Goal: Contribute content: Contribute content

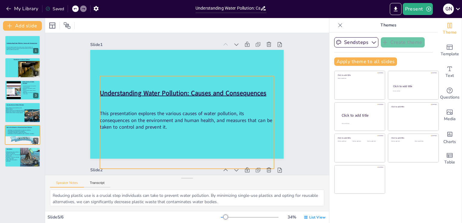
click at [11, 44] on div "This presentation explores the various causes of water pollution, its consequen…" at bounding box center [23, 48] width 32 height 17
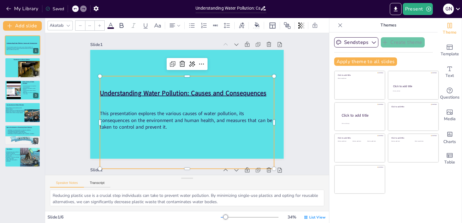
click at [237, 93] on div "This presentation explores the various causes of water pollution, its consequen…" at bounding box center [187, 122] width 174 height 93
click at [237, 91] on div "This presentation explores the various causes of water pollution, its consequen…" at bounding box center [187, 122] width 174 height 93
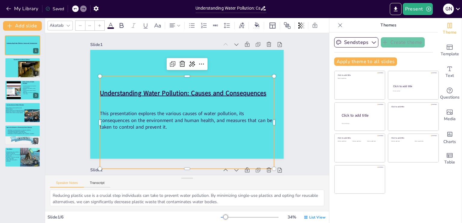
click at [237, 91] on div "This presentation explores the various causes of water pollution, its consequen…" at bounding box center [187, 122] width 174 height 93
click at [221, 92] on div "This presentation explores the various causes of water pollution, its consequen…" at bounding box center [187, 122] width 174 height 93
click at [227, 94] on div "This presentation explores the various causes of water pollution, its consequen…" at bounding box center [187, 122] width 174 height 93
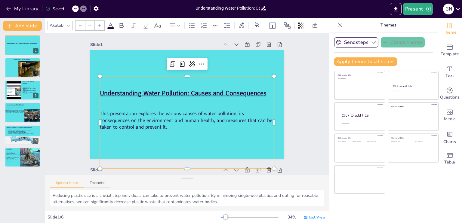
click at [227, 94] on div "This presentation explores the various causes of water pollution, its consequen…" at bounding box center [187, 122] width 174 height 93
click at [142, 90] on div "This presentation explores the various causes of water pollution, its consequen…" at bounding box center [187, 122] width 174 height 93
click at [241, 93] on div "This presentation explores the various causes of water pollution, its consequen…" at bounding box center [187, 122] width 174 height 93
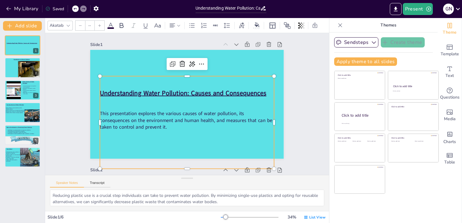
click at [241, 93] on div "This presentation explores the various causes of water pollution, its consequen…" at bounding box center [187, 122] width 174 height 93
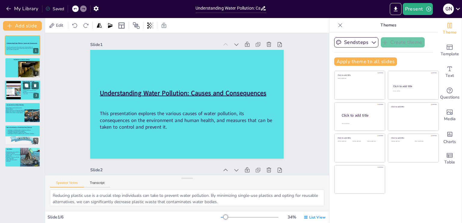
click at [23, 92] on span "Sewage disposal introduces harmful pathogens." at bounding box center [29, 91] width 13 height 2
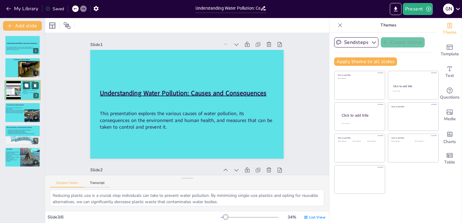
scroll to position [251, 0]
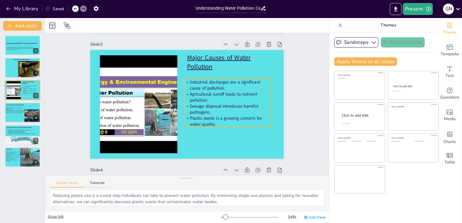
click at [202, 112] on span "Sewage disposal introduces harmful pathogens." at bounding box center [224, 109] width 68 height 12
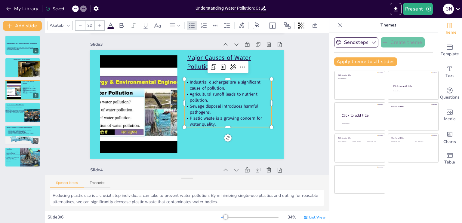
click at [202, 112] on span "Sewage disposal introduces harmful pathogens." at bounding box center [224, 109] width 68 height 12
click at [205, 112] on span "Sewage disposal introduces harmful pathogens." at bounding box center [224, 109] width 68 height 12
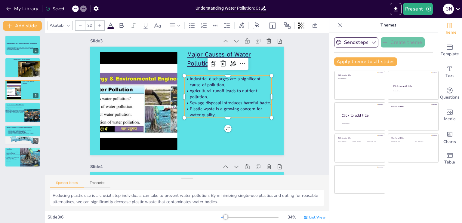
scroll to position [252, 0]
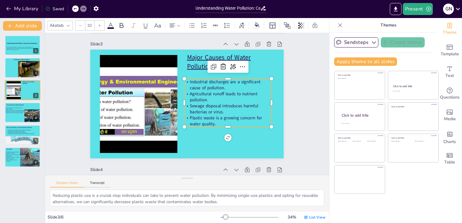
click at [208, 112] on span "Sewage disposal introduces harmful bacterias or virus." at bounding box center [224, 109] width 68 height 12
click at [205, 112] on span "Sewage disposal introduces harmful bacterias, virus." at bounding box center [224, 109] width 68 height 12
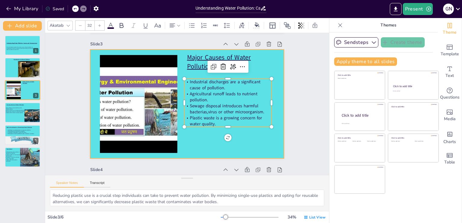
click at [193, 139] on div at bounding box center [187, 104] width 194 height 109
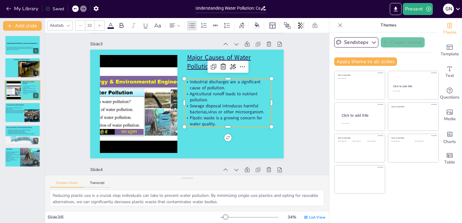
click at [221, 87] on p "Industrial discharges are a significant cause of pollution." at bounding box center [227, 85] width 87 height 12
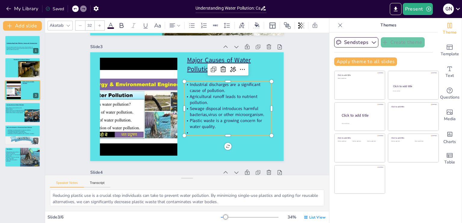
scroll to position [252, 0]
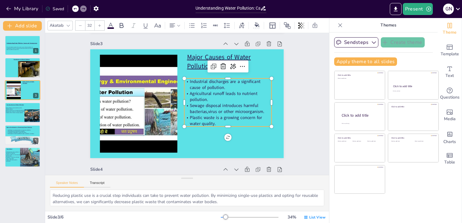
click at [212, 87] on span "Industrial discharges are a significant cause of pollution." at bounding box center [225, 84] width 70 height 12
click at [220, 87] on span "Industrial discharges are a significant cause of pollution." at bounding box center [225, 84] width 70 height 12
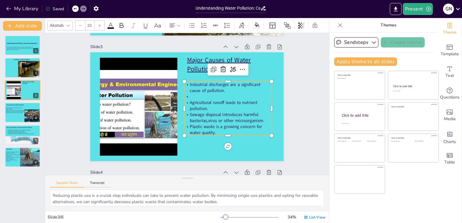
scroll to position [252, 0]
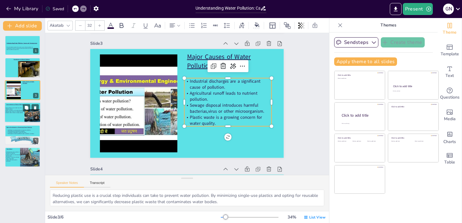
click at [14, 111] on span "Drinking water sources are negatively impacted." at bounding box center [15, 111] width 19 height 1
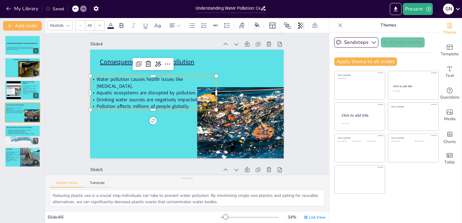
click at [111, 86] on span "Water pollution causes health issues like [MEDICAL_DATA]." at bounding box center [139, 83] width 86 height 14
click at [90, 87] on p "Water pollution causes health issues like [MEDICAL_DATA]." at bounding box center [153, 83] width 126 height 14
click at [113, 87] on p "Water pollution causes health issues like [MEDICAL_DATA]." at bounding box center [153, 83] width 126 height 14
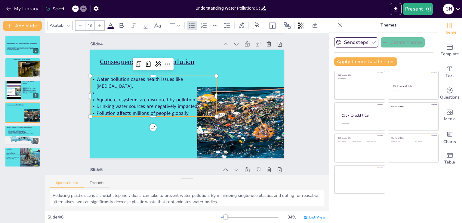
scroll to position [374, 0]
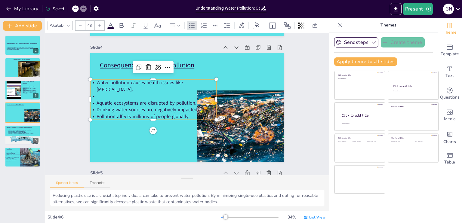
click at [191, 103] on span "Aquatic ecosystems are disrupted by pollution." at bounding box center [146, 103] width 100 height 7
click at [109, 94] on p at bounding box center [153, 96] width 126 height 7
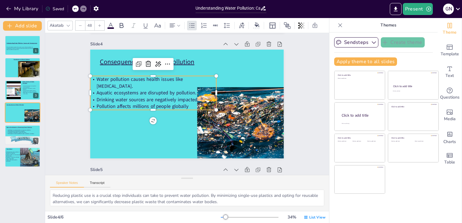
click at [147, 109] on span "Pollution affects millions of people globally" at bounding box center [142, 106] width 92 height 7
click at [149, 112] on div at bounding box center [153, 112] width 126 height 5
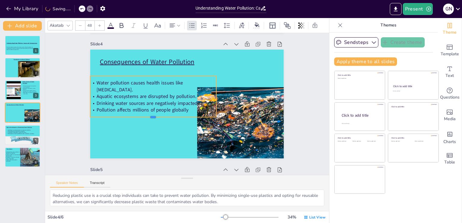
drag, startPoint x: 148, startPoint y: 111, endPoint x: 148, endPoint y: 118, distance: 7.2
click at [148, 118] on div at bounding box center [153, 119] width 126 height 5
click at [86, 98] on div at bounding box center [87, 96] width 5 height 41
click at [86, 98] on div at bounding box center [88, 96] width 5 height 41
click at [84, 97] on div at bounding box center [86, 96] width 5 height 41
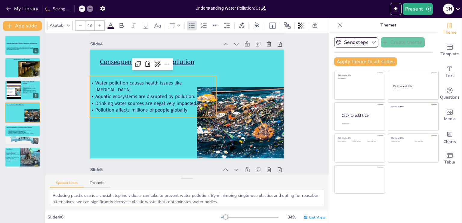
click at [67, 96] on div "Slide 1 Understanding Water Pollution: Causes and Consequences This presentatio…" at bounding box center [187, 33] width 284 height 754
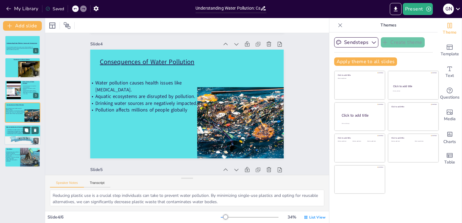
click at [12, 139] on div at bounding box center [23, 143] width 36 height 20
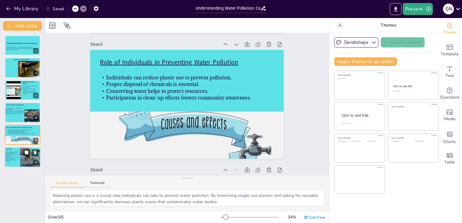
click at [18, 160] on p "A future with clean water is achievable." at bounding box center [13, 160] width 17 height 3
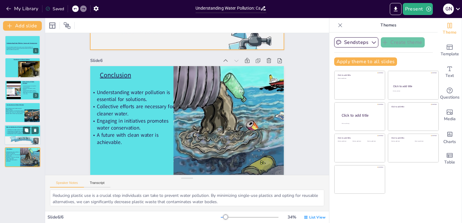
click at [14, 136] on div at bounding box center [23, 143] width 36 height 20
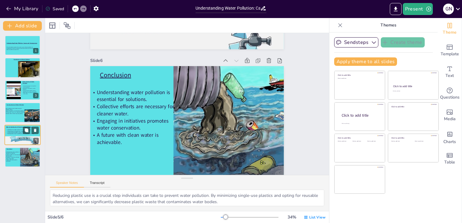
scroll to position [503, 0]
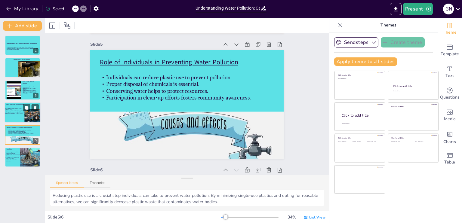
click at [15, 116] on div at bounding box center [23, 112] width 36 height 20
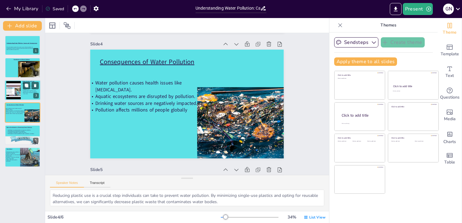
click at [17, 95] on div at bounding box center [13, 90] width 24 height 18
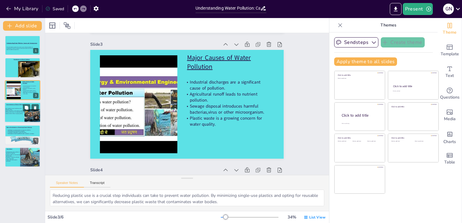
click at [15, 113] on span "Pollution affects millions of people globally" at bounding box center [13, 113] width 17 height 1
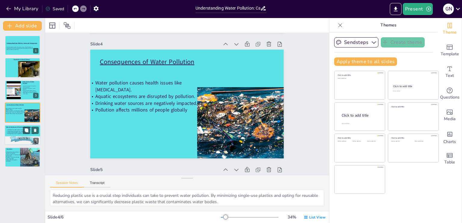
click at [10, 135] on div at bounding box center [23, 135] width 36 height 20
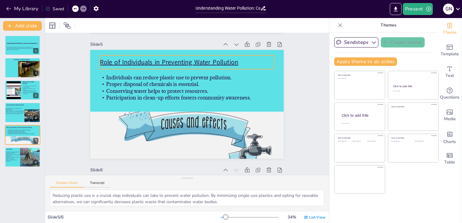
click at [111, 58] on u "Role of Individuals in Preventing Water Pollution" at bounding box center [169, 62] width 138 height 9
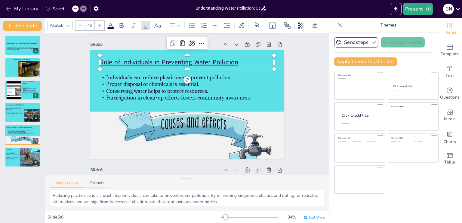
click at [111, 58] on u "Role of Individuals in Preventing Water Pollution" at bounding box center [169, 62] width 138 height 9
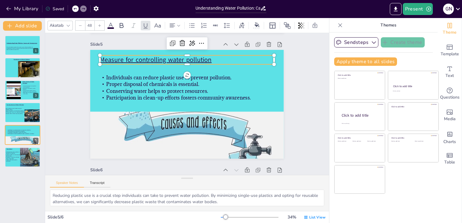
scroll to position [498, 0]
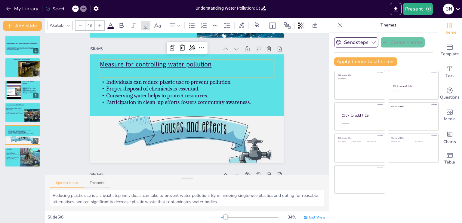
click at [117, 61] on span "Measure for controlling water pollution" at bounding box center [156, 64] width 112 height 9
click at [118, 64] on span "Measure for controlling water pollution" at bounding box center [156, 64] width 112 height 9
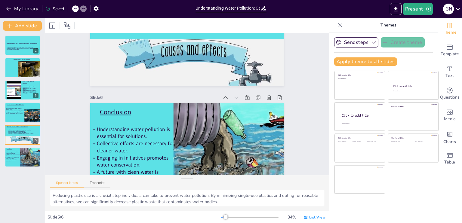
scroll to position [574, 0]
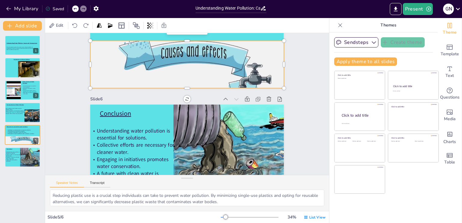
click at [153, 67] on div at bounding box center [187, 77] width 194 height 109
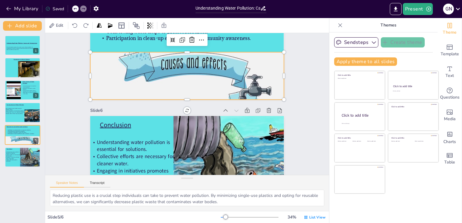
scroll to position [557, 0]
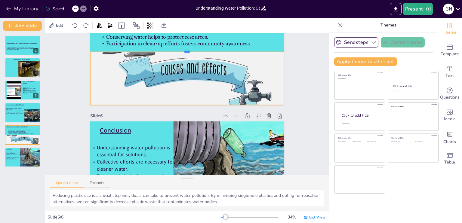
drag, startPoint x: 183, startPoint y: 56, endPoint x: 183, endPoint y: 51, distance: 5.7
click at [183, 51] on div at bounding box center [187, 49] width 194 height 5
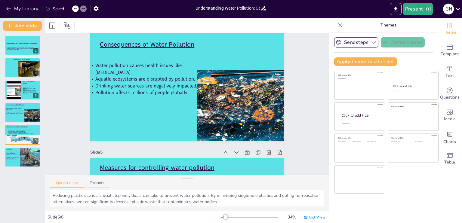
scroll to position [393, 0]
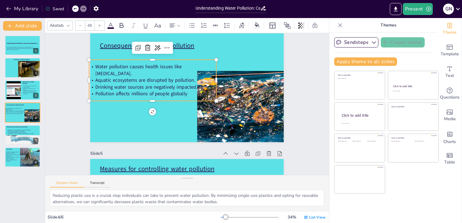
click at [181, 81] on span "Aquatic ecosystems are disrupted by pollution." at bounding box center [145, 80] width 100 height 7
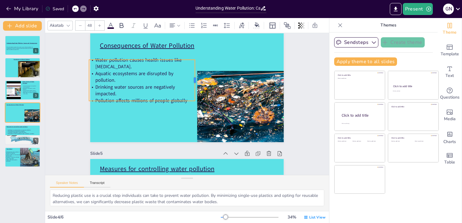
drag, startPoint x: 212, startPoint y: 78, endPoint x: 191, endPoint y: 78, distance: 21.3
click at [195, 78] on div at bounding box center [197, 80] width 5 height 41
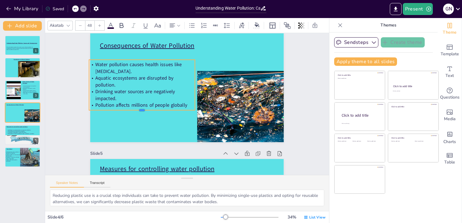
drag, startPoint x: 139, startPoint y: 102, endPoint x: 139, endPoint y: 112, distance: 9.3
click at [139, 112] on div at bounding box center [142, 112] width 106 height 5
click at [52, 81] on div "Slide 1 Understanding Water Pollution: Causes and Consequences This presentatio…" at bounding box center [187, 17] width 284 height 754
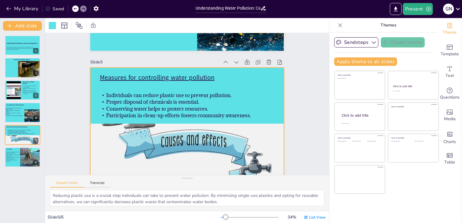
scroll to position [617, 0]
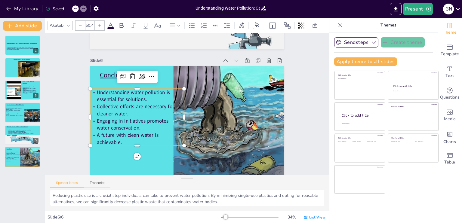
click at [176, 110] on p "Collective efforts are necessary for cleaner water." at bounding box center [137, 110] width 94 height 14
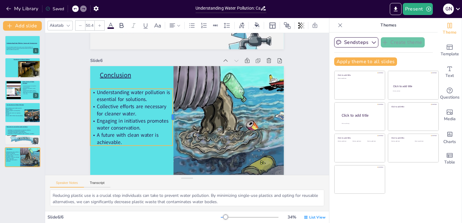
drag, startPoint x: 180, startPoint y: 112, endPoint x: 169, endPoint y: 112, distance: 11.4
click at [173, 112] on div at bounding box center [175, 117] width 5 height 57
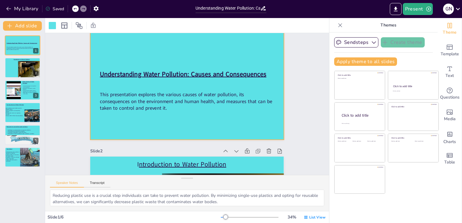
scroll to position [0, 0]
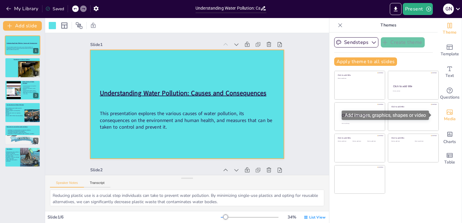
click at [447, 112] on icon "Add images, graphics, shapes or video" at bounding box center [449, 112] width 7 height 7
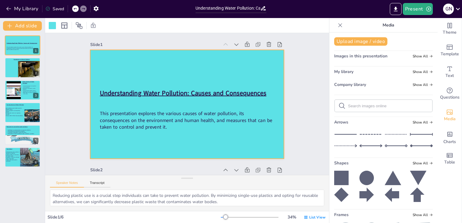
click at [375, 107] on input "text" at bounding box center [388, 106] width 81 height 5
type input "introduction"
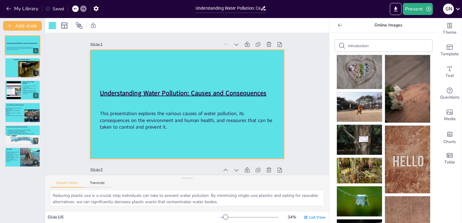
click at [372, 46] on input "introduction" at bounding box center [373, 46] width 51 height 5
type input "introduction to water pollution"
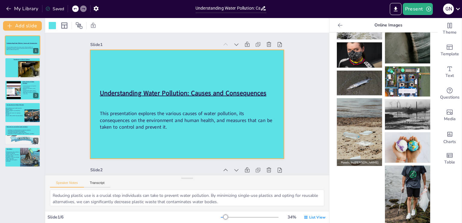
scroll to position [0, 0]
click at [361, 123] on img at bounding box center [359, 132] width 45 height 68
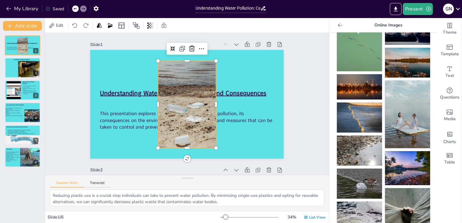
scroll to position [136, 0]
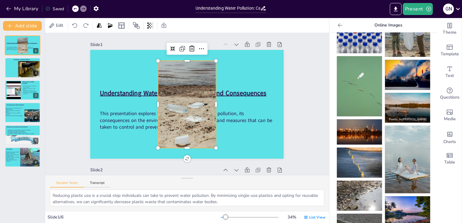
click at [404, 97] on img at bounding box center [407, 108] width 45 height 30
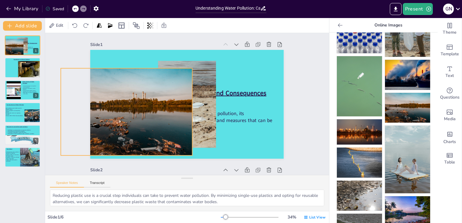
drag, startPoint x: 225, startPoint y: 110, endPoint x: 165, endPoint y: 118, distance: 60.9
click at [165, 118] on div at bounding box center [126, 111] width 131 height 87
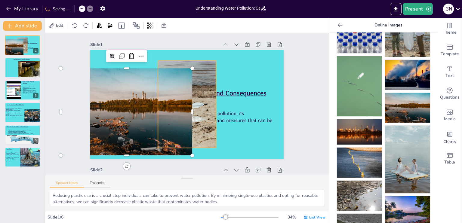
click at [201, 103] on div at bounding box center [187, 104] width 58 height 87
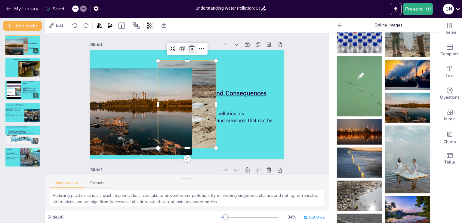
click at [188, 51] on icon at bounding box center [191, 48] width 7 height 7
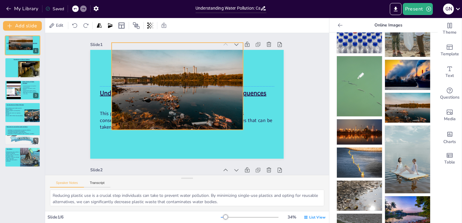
drag, startPoint x: 149, startPoint y: 92, endPoint x: 203, endPoint y: 69, distance: 58.5
click at [203, 69] on div at bounding box center [177, 86] width 131 height 87
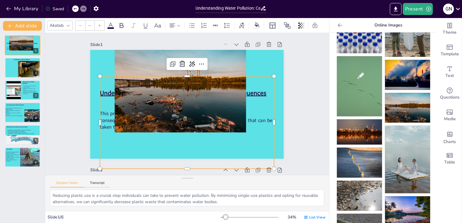
click at [259, 121] on span "This presentation explores the various causes of water pollution, its consequen…" at bounding box center [186, 120] width 172 height 20
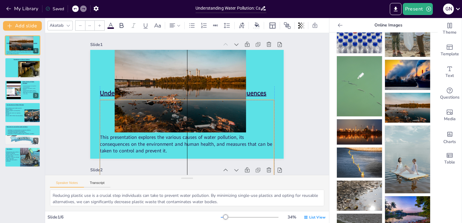
drag, startPoint x: 259, startPoint y: 121, endPoint x: 259, endPoint y: 145, distance: 23.7
click at [259, 145] on span "This presentation explores the various causes of water pollution, its consequen…" at bounding box center [186, 144] width 172 height 20
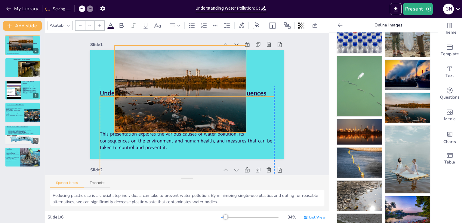
drag, startPoint x: 189, startPoint y: 106, endPoint x: 191, endPoint y: 103, distance: 3.6
click at [191, 103] on div at bounding box center [180, 88] width 131 height 87
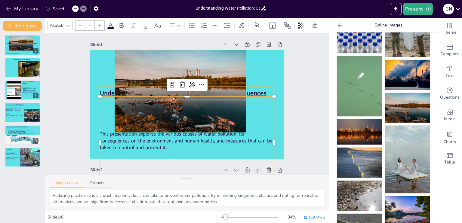
type input "48"
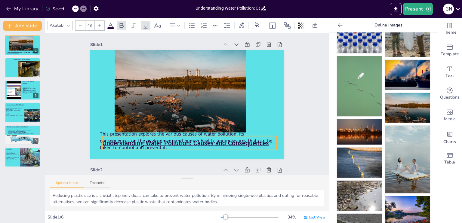
drag, startPoint x: 246, startPoint y: 93, endPoint x: 249, endPoint y: 142, distance: 48.8
click at [249, 50] on div "Understanding Water Pollution: Causes and Consequences This presentation explor…" at bounding box center [187, 50] width 194 height 0
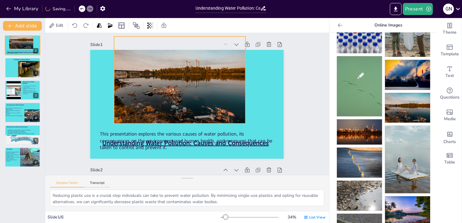
drag, startPoint x: 202, startPoint y: 85, endPoint x: 201, endPoint y: 74, distance: 11.2
click at [201, 74] on div at bounding box center [179, 79] width 131 height 87
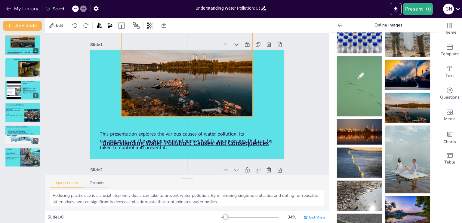
drag, startPoint x: 190, startPoint y: 80, endPoint x: 196, endPoint y: 75, distance: 7.7
click at [196, 75] on div at bounding box center [186, 72] width 131 height 87
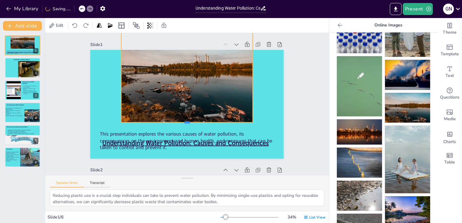
drag, startPoint x: 183, startPoint y: 117, endPoint x: 181, endPoint y: 123, distance: 5.9
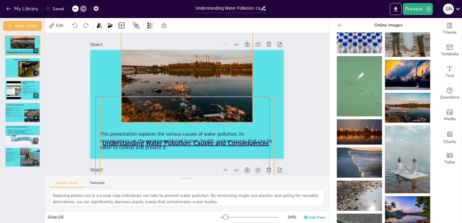
drag, startPoint x: 181, startPoint y: 123, endPoint x: 103, endPoint y: 98, distance: 82.3
click at [103, 98] on div "This presentation explores the various causes of water pollution, its consequen…" at bounding box center [187, 143] width 174 height 93
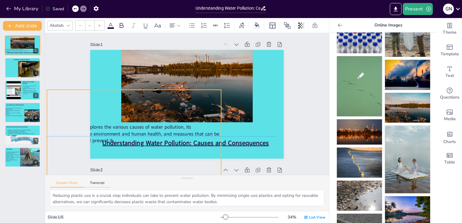
drag, startPoint x: 165, startPoint y: 109, endPoint x: 112, endPoint y: 103, distance: 53.2
click at [112, 50] on div "Understanding Water Pollution: Causes and Consequences This presentation explor…" at bounding box center [187, 50] width 194 height 0
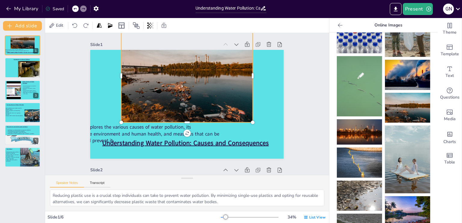
click at [235, 90] on div at bounding box center [188, 75] width 135 height 93
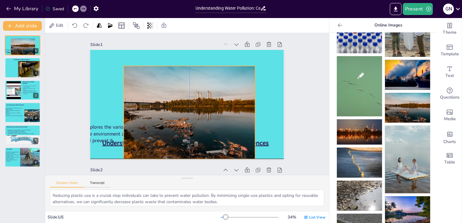
drag, startPoint x: 235, startPoint y: 90, endPoint x: 238, endPoint y: 126, distance: 35.9
click at [238, 126] on div at bounding box center [191, 112] width 135 height 93
click at [253, 159] on div at bounding box center [255, 158] width 5 height 5
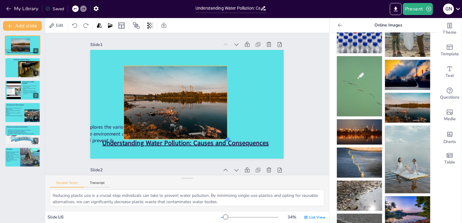
drag, startPoint x: 251, startPoint y: 159, endPoint x: 220, endPoint y: 139, distance: 36.9
click at [220, 139] on div "Understanding Water Pollution: Causes and Consequences This presentation explor…" at bounding box center [187, 104] width 194 height 109
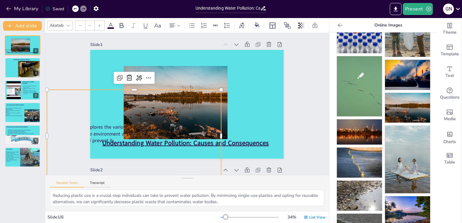
click at [188, 145] on p at bounding box center [134, 146] width 174 height 5
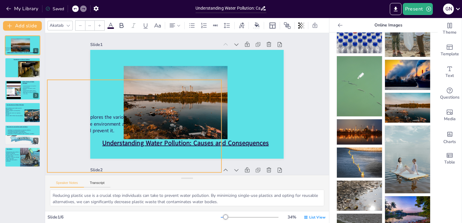
drag, startPoint x: 188, startPoint y: 145, endPoint x: 189, endPoint y: 135, distance: 9.9
click at [189, 50] on div "Understanding Water Pollution: Causes and Consequences This presentation explor…" at bounding box center [187, 50] width 194 height 0
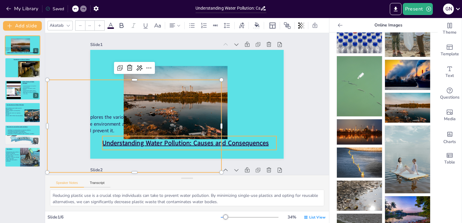
type input "48"
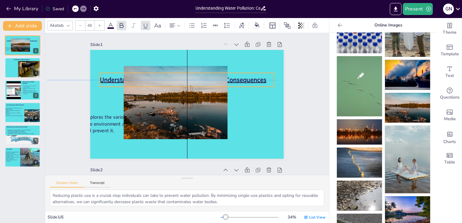
drag, startPoint x: 233, startPoint y: 141, endPoint x: 232, endPoint y: 77, distance: 64.3
click at [232, 77] on u "Understanding Water Pollution: Causes and Consequences" at bounding box center [183, 79] width 166 height 9
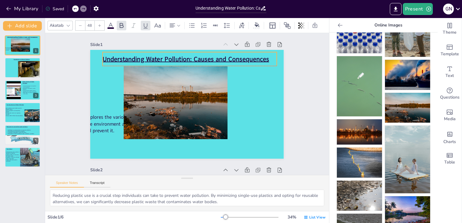
drag, startPoint x: 237, startPoint y: 78, endPoint x: 240, endPoint y: 59, distance: 19.4
click at [240, 59] on u "Understanding Water Pollution: Causes and Consequences" at bounding box center [186, 59] width 166 height 9
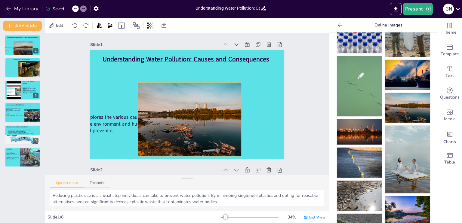
drag, startPoint x: 206, startPoint y: 107, endPoint x: 220, endPoint y: 124, distance: 22.2
click at [220, 124] on div at bounding box center [191, 119] width 107 height 73
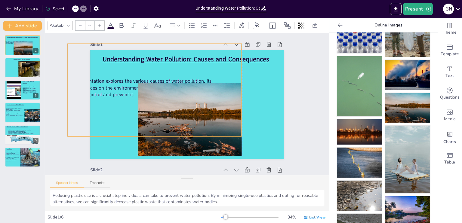
drag, startPoint x: 117, startPoint y: 126, endPoint x: 148, endPoint y: 86, distance: 50.8
click at [148, 50] on div "Understanding Water Pollution: Causes and Consequences This presentation explor…" at bounding box center [187, 50] width 194 height 0
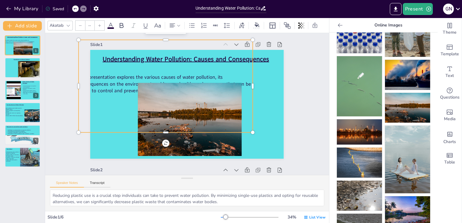
click at [148, 86] on div at bounding box center [191, 119] width 107 height 73
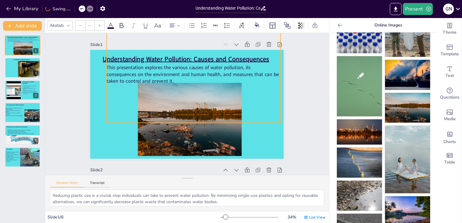
drag, startPoint x: 124, startPoint y: 84, endPoint x: 152, endPoint y: 75, distance: 29.6
click at [152, 75] on span "This presentation explores the various causes of water pollution, its consequen…" at bounding box center [192, 74] width 172 height 20
click at [183, 82] on p "This presentation explores the various causes of water pollution, its consequen…" at bounding box center [193, 74] width 174 height 20
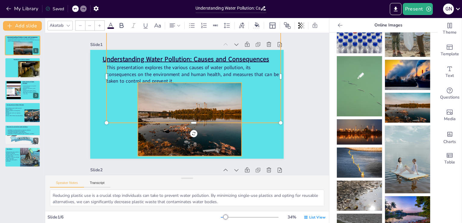
click at [184, 85] on div at bounding box center [191, 119] width 107 height 73
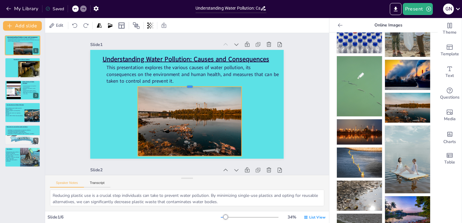
drag, startPoint x: 184, startPoint y: 81, endPoint x: 185, endPoint y: 87, distance: 6.0
click at [185, 87] on div at bounding box center [190, 84] width 104 height 5
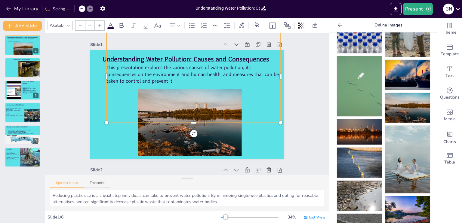
click at [108, 117] on div "This presentation explores the various causes of water pollution, its consequen…" at bounding box center [193, 76] width 174 height 93
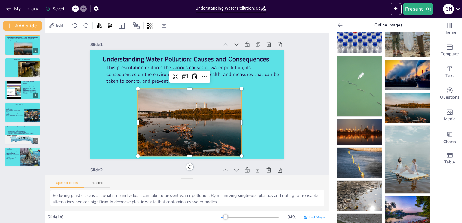
click at [170, 146] on div at bounding box center [191, 119] width 107 height 73
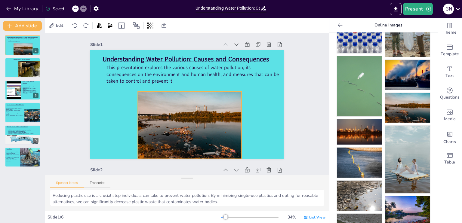
click at [170, 147] on div at bounding box center [191, 121] width 107 height 73
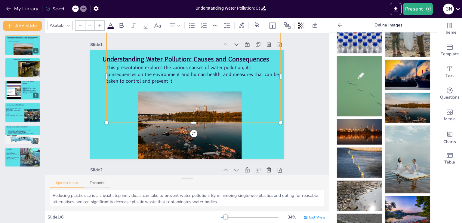
click at [147, 75] on span "This presentation explores the various causes of water pollution, its consequen…" at bounding box center [192, 74] width 172 height 20
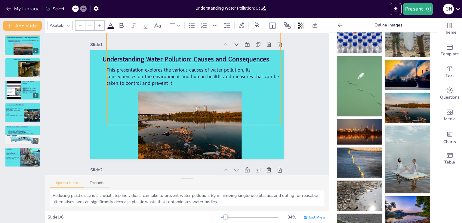
click at [147, 76] on span "This presentation explores the various causes of water pollution, its consequen…" at bounding box center [192, 76] width 172 height 20
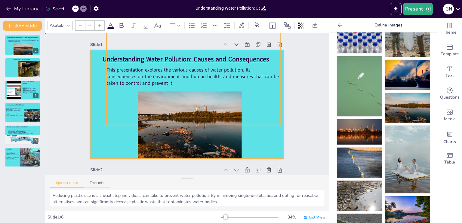
click at [102, 139] on div at bounding box center [187, 104] width 194 height 109
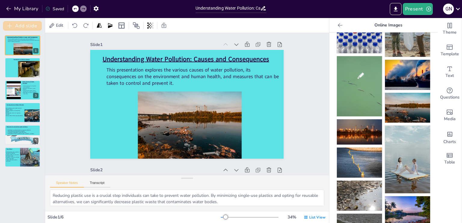
click at [11, 26] on icon "button" at bounding box center [9, 26] width 5 height 5
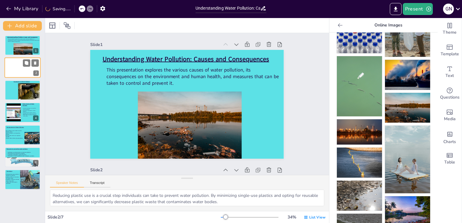
click at [16, 72] on div at bounding box center [23, 68] width 36 height 20
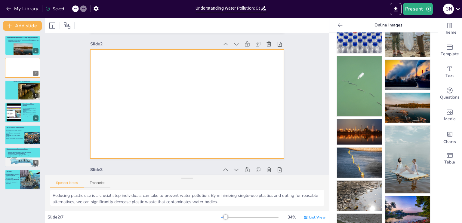
click at [129, 76] on div at bounding box center [187, 104] width 194 height 109
click at [54, 29] on div at bounding box center [52, 26] width 10 height 10
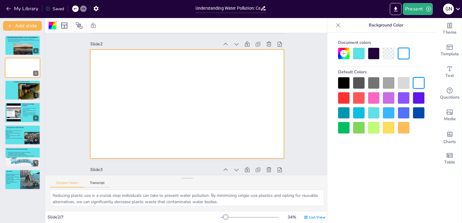
click at [374, 110] on div at bounding box center [373, 112] width 11 height 11
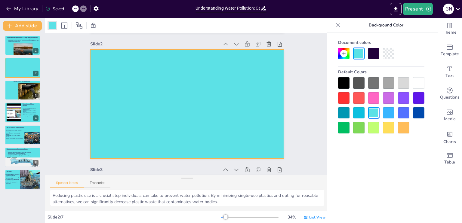
click at [126, 64] on div at bounding box center [187, 104] width 194 height 109
click at [66, 26] on icon at bounding box center [64, 25] width 7 height 7
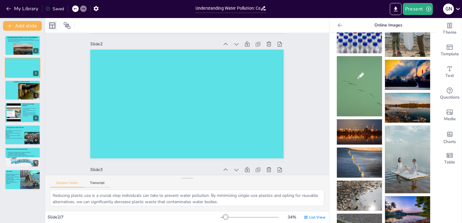
click at [51, 26] on icon at bounding box center [52, 25] width 7 height 7
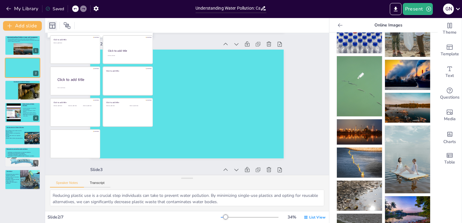
click at [51, 26] on icon at bounding box center [52, 25] width 7 height 7
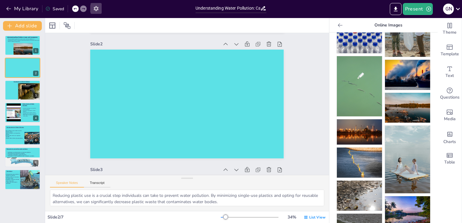
click at [95, 10] on icon "button" at bounding box center [95, 8] width 5 height 5
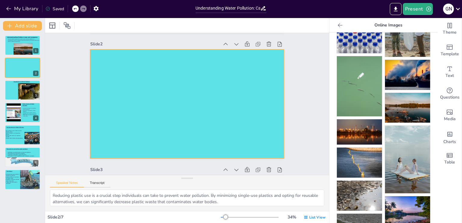
click at [167, 115] on div at bounding box center [187, 104] width 194 height 109
click at [337, 23] on icon at bounding box center [340, 25] width 6 height 6
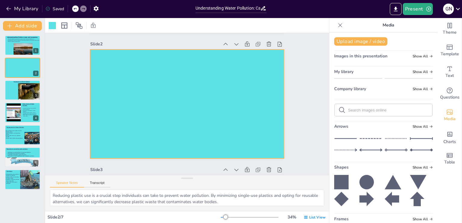
click at [337, 23] on icon at bounding box center [340, 25] width 6 height 6
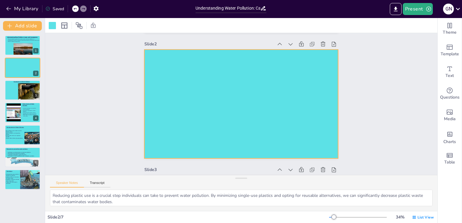
click at [230, 119] on div at bounding box center [241, 104] width 194 height 109
click at [331, 42] on icon at bounding box center [334, 44] width 6 height 6
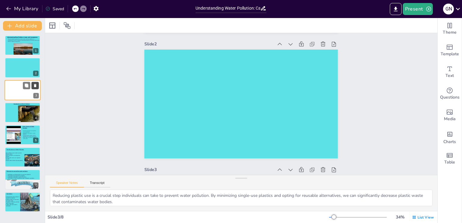
click at [36, 86] on icon at bounding box center [35, 85] width 2 height 3
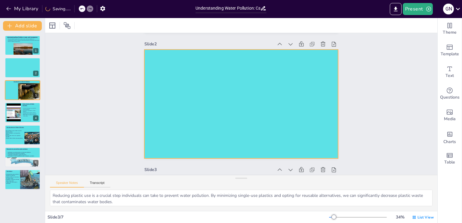
click at [178, 84] on div at bounding box center [241, 104] width 194 height 109
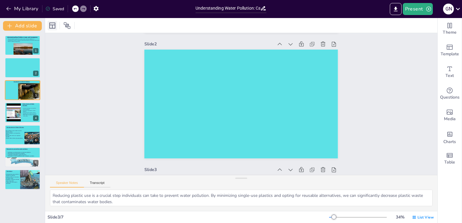
click at [51, 24] on icon at bounding box center [52, 25] width 7 height 7
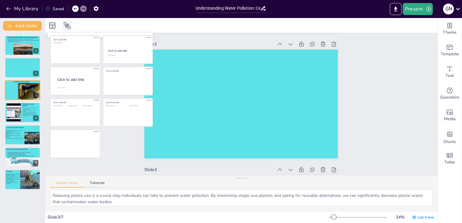
click at [65, 25] on icon at bounding box center [67, 25] width 7 height 7
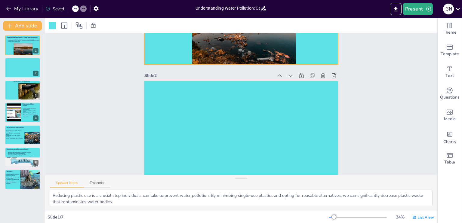
scroll to position [97, 0]
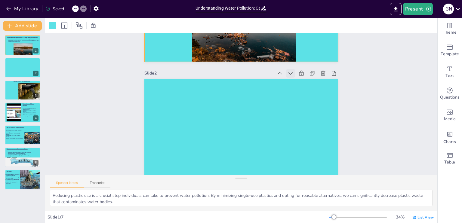
click at [287, 72] on icon at bounding box center [290, 73] width 6 height 6
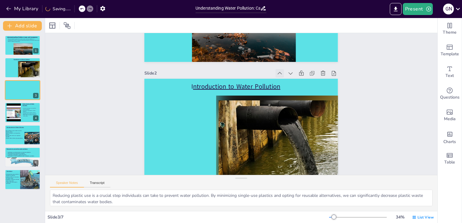
click at [277, 75] on icon at bounding box center [280, 73] width 6 height 6
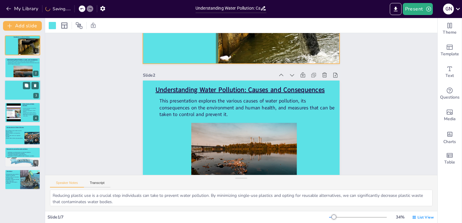
click at [30, 93] on div at bounding box center [23, 90] width 36 height 20
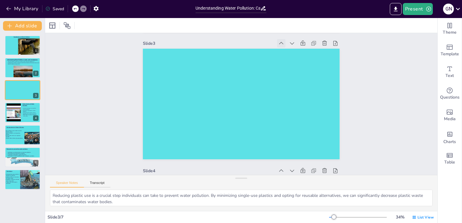
click at [278, 45] on icon at bounding box center [281, 43] width 6 height 6
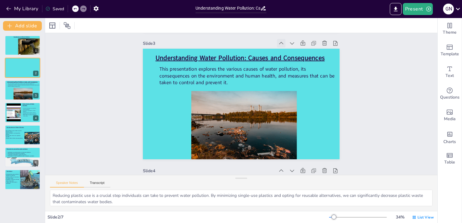
click at [278, 45] on icon at bounding box center [281, 43] width 6 height 6
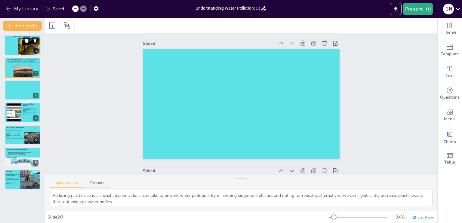
click at [16, 50] on div at bounding box center [23, 45] width 36 height 20
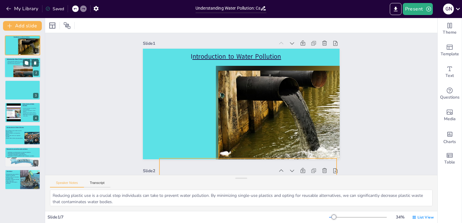
click at [9, 66] on div "This presentation explores the various causes of water pollution, its consequen…" at bounding box center [24, 62] width 32 height 17
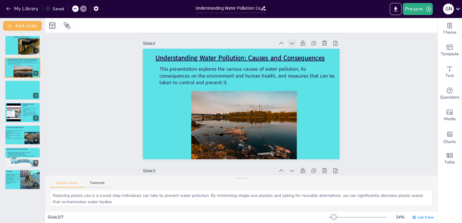
click at [289, 42] on icon at bounding box center [292, 43] width 6 height 6
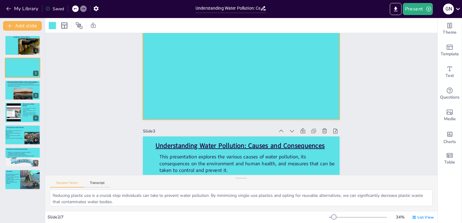
scroll to position [174, 0]
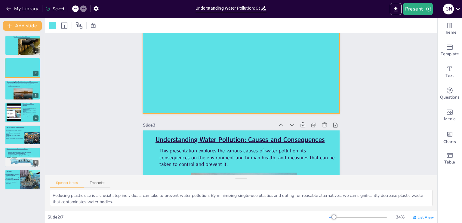
click at [205, 80] on div at bounding box center [241, 58] width 197 height 111
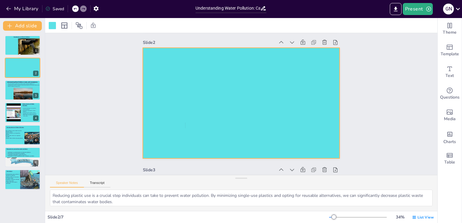
scroll to position [131, 0]
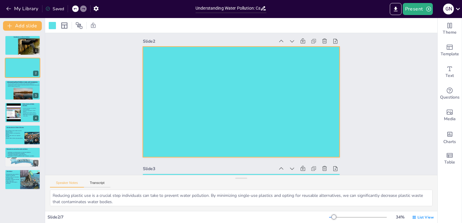
click at [185, 123] on div at bounding box center [241, 102] width 197 height 111
click at [192, 100] on div at bounding box center [241, 102] width 197 height 111
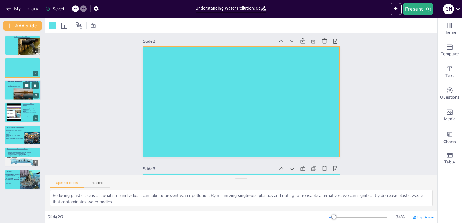
click at [23, 90] on div at bounding box center [23, 94] width 20 height 14
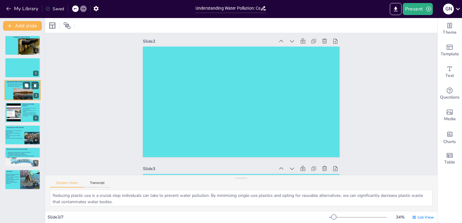
scroll to position [256, 0]
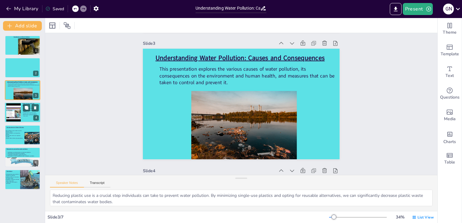
click at [13, 114] on div at bounding box center [13, 112] width 24 height 18
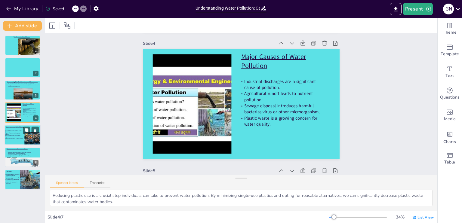
click at [8, 132] on span "Water pollution causes health issues like [MEDICAL_DATA]." at bounding box center [13, 131] width 16 height 2
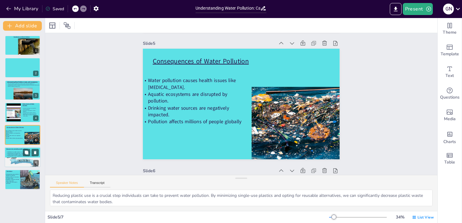
click at [8, 148] on span "Measures for controlling water pollution" at bounding box center [16, 149] width 21 height 2
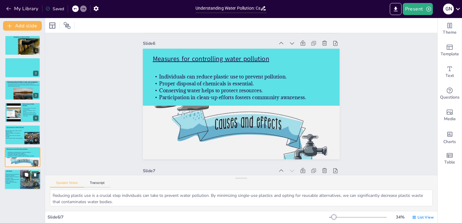
click at [13, 181] on span "Engaging in initiatives promotes water conservation." at bounding box center [13, 180] width 14 height 3
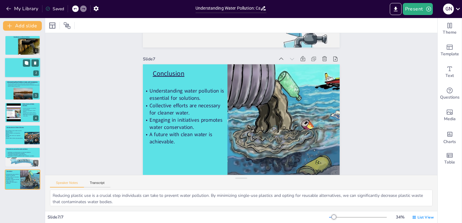
click at [22, 69] on div at bounding box center [23, 68] width 36 height 20
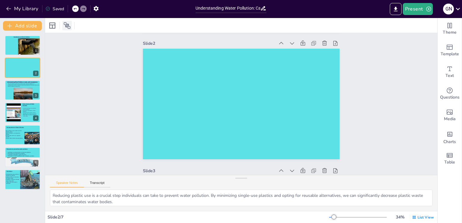
click at [65, 27] on icon at bounding box center [66, 25] width 7 height 7
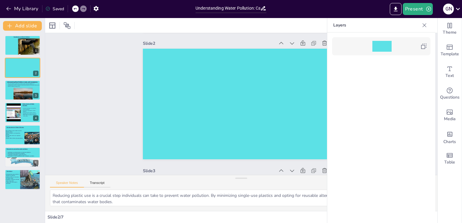
click at [423, 26] on icon at bounding box center [424, 25] width 6 height 6
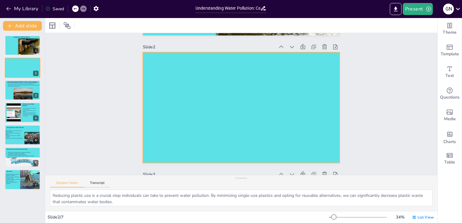
scroll to position [122, 0]
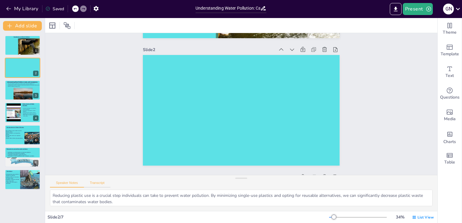
click at [95, 182] on button "Transcript" at bounding box center [97, 184] width 27 height 7
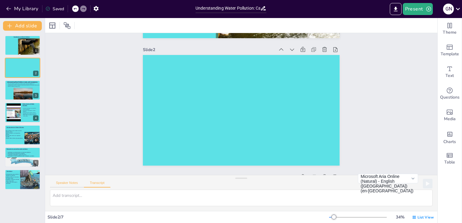
click at [66, 184] on button "Speaker Notes" at bounding box center [67, 184] width 34 height 7
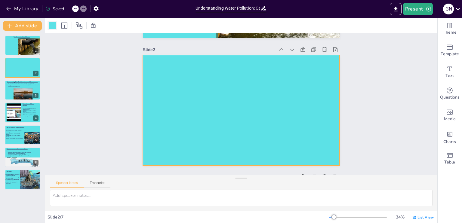
click at [53, 26] on div at bounding box center [52, 25] width 7 height 7
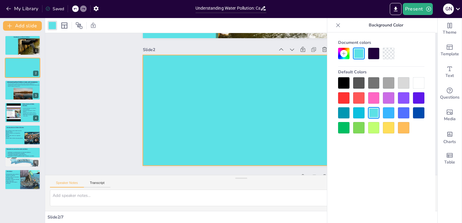
click at [337, 24] on icon at bounding box center [338, 25] width 4 height 4
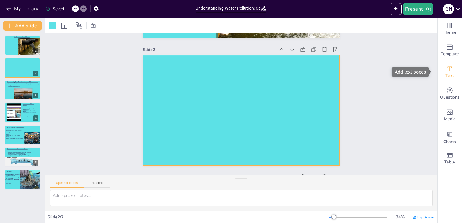
click at [446, 71] on icon "Add text boxes" at bounding box center [449, 68] width 7 height 7
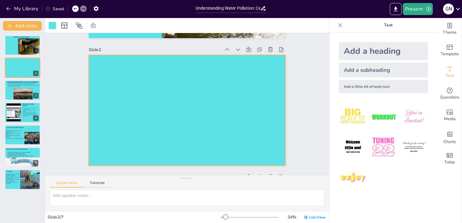
click at [384, 50] on div "Add a heading" at bounding box center [383, 51] width 89 height 18
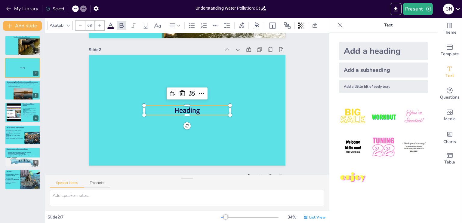
click at [192, 110] on span "Heading" at bounding box center [186, 111] width 25 height 10
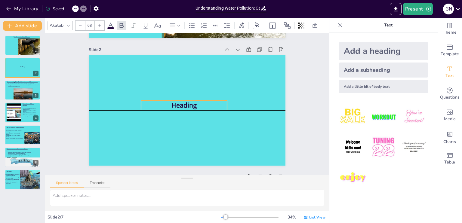
drag, startPoint x: 192, startPoint y: 110, endPoint x: 189, endPoint y: 106, distance: 5.0
click at [189, 106] on span "Heading" at bounding box center [183, 106] width 25 height 10
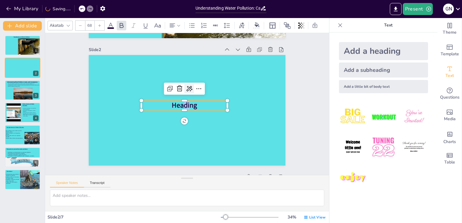
drag, startPoint x: 186, startPoint y: 103, endPoint x: 183, endPoint y: 90, distance: 13.9
click at [183, 90] on div "Heading" at bounding box center [187, 110] width 197 height 111
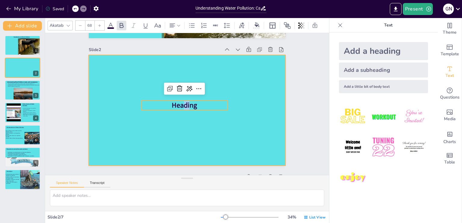
click at [217, 119] on div at bounding box center [187, 110] width 197 height 111
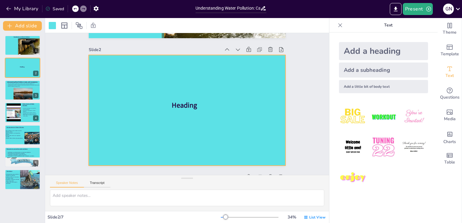
drag, startPoint x: 188, startPoint y: 103, endPoint x: 186, endPoint y: 87, distance: 16.0
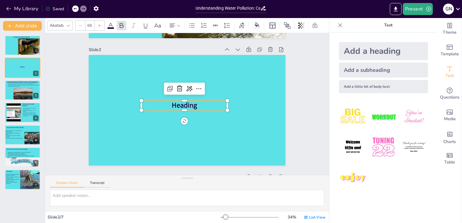
click at [183, 108] on span "Heading" at bounding box center [184, 106] width 25 height 10
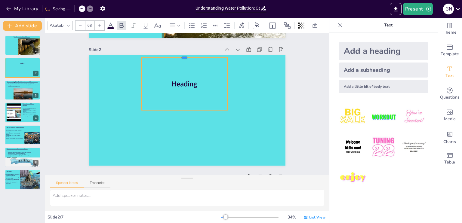
drag, startPoint x: 178, startPoint y: 100, endPoint x: 177, endPoint y: 55, distance: 44.8
click at [177, 55] on div at bounding box center [184, 55] width 86 height 5
click at [179, 109] on div "Heading" at bounding box center [184, 83] width 86 height 54
click at [193, 83] on p "Heading" at bounding box center [184, 83] width 86 height 10
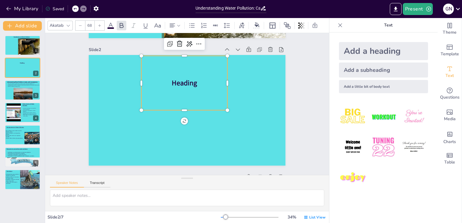
click at [193, 83] on p "Heading" at bounding box center [184, 83] width 86 height 10
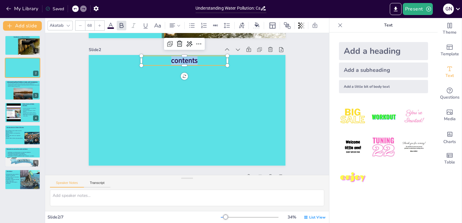
drag, startPoint x: 166, startPoint y: 61, endPoint x: 208, endPoint y: 60, distance: 41.8
click at [208, 60] on p "contents" at bounding box center [184, 61] width 86 height 10
click at [147, 26] on icon at bounding box center [145, 25] width 4 height 5
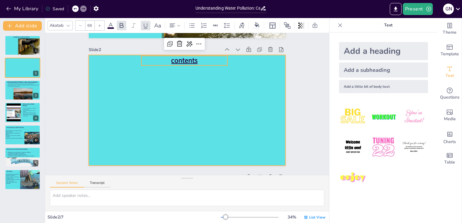
click at [133, 113] on div at bounding box center [187, 110] width 197 height 111
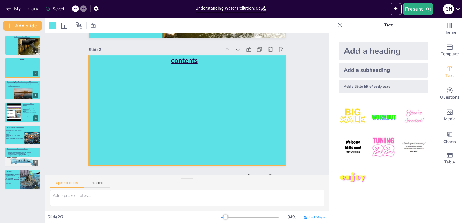
click at [100, 81] on div at bounding box center [187, 110] width 197 height 111
click at [350, 88] on div "Add a little bit of body text" at bounding box center [383, 86] width 89 height 13
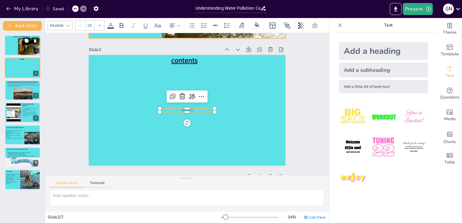
click at [12, 44] on div at bounding box center [23, 45] width 36 height 20
type textarea "Water pollution is defined as the introduction of harmful substances into water…"
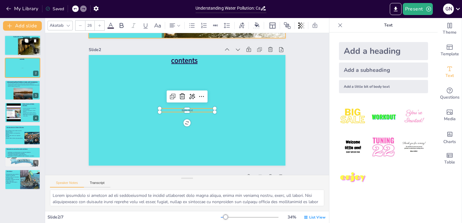
scroll to position [1, 0]
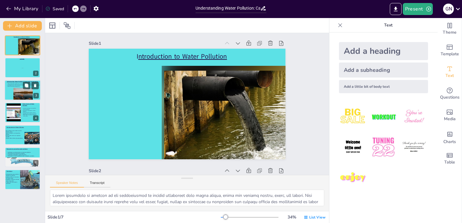
click at [10, 91] on div "This presentation explores the various causes of water pollution, its consequen…" at bounding box center [24, 85] width 32 height 17
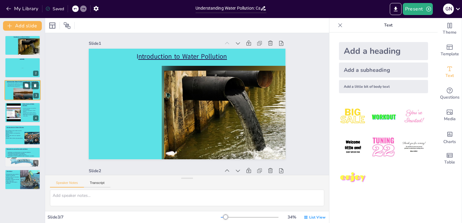
scroll to position [256, 0]
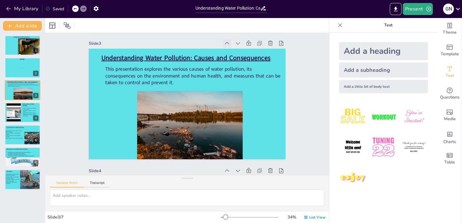
click at [224, 42] on icon at bounding box center [227, 43] width 6 height 6
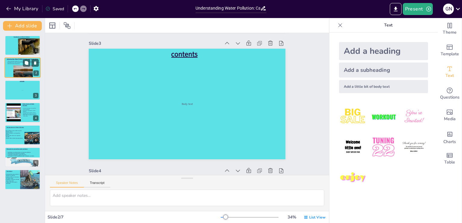
click at [8, 70] on div "This presentation explores the various causes of water pollution, its consequen…" at bounding box center [24, 62] width 32 height 17
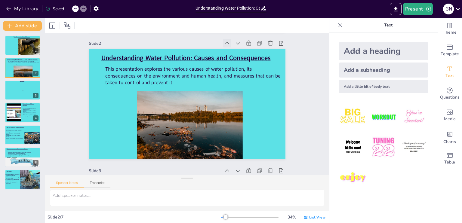
click at [224, 41] on icon at bounding box center [227, 43] width 6 height 6
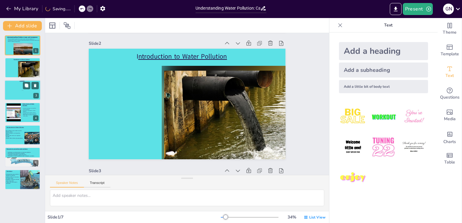
click at [19, 90] on p "Body text" at bounding box center [22, 90] width 10 height 1
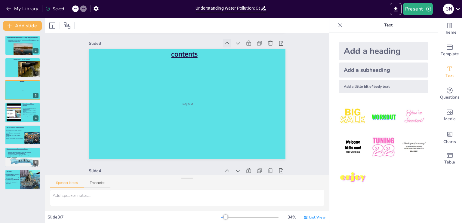
click at [225, 43] on icon at bounding box center [227, 43] width 6 height 6
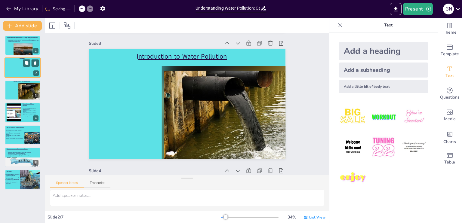
click at [19, 72] on div at bounding box center [23, 68] width 36 height 20
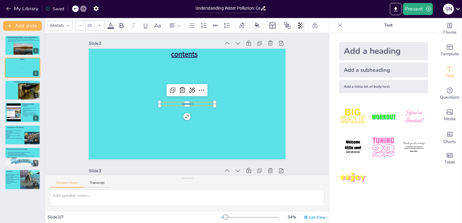
click at [181, 104] on span "Body text" at bounding box center [186, 104] width 11 height 4
click at [189, 104] on p "Body text" at bounding box center [187, 104] width 55 height 4
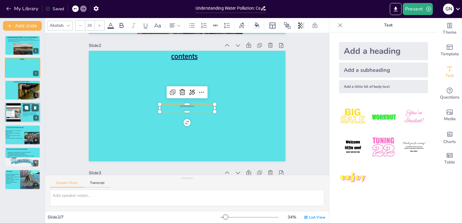
click at [17, 109] on div at bounding box center [13, 112] width 24 height 18
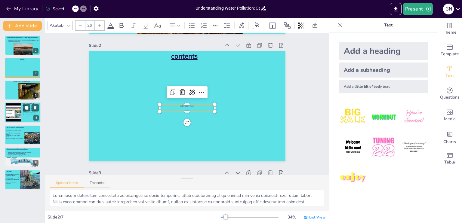
scroll to position [384, 0]
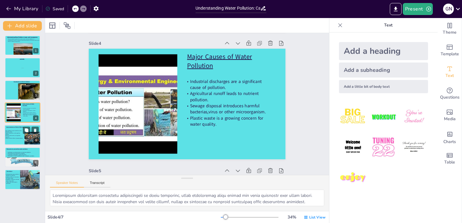
click at [16, 129] on div at bounding box center [23, 135] width 36 height 20
type textarea "Water pollution is a significant contributor to health issues, particularly [ME…"
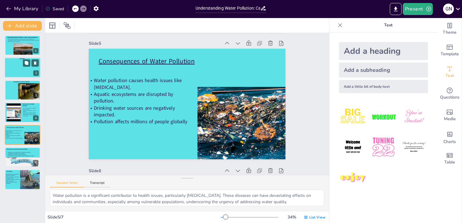
click at [13, 74] on div at bounding box center [23, 68] width 36 height 20
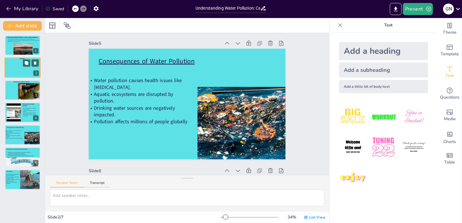
scroll to position [129, 0]
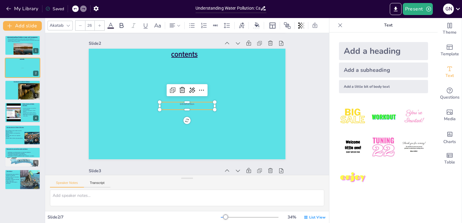
click at [183, 104] on span "introduction" at bounding box center [187, 104] width 15 height 4
click at [188, 104] on span "introduction" at bounding box center [187, 104] width 15 height 4
click at [188, 104] on div "Body text" at bounding box center [187, 106] width 55 height 8
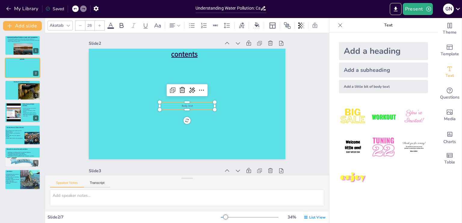
click at [188, 104] on div "Body text" at bounding box center [187, 106] width 55 height 8
click at [177, 23] on icon at bounding box center [178, 25] width 4 height 4
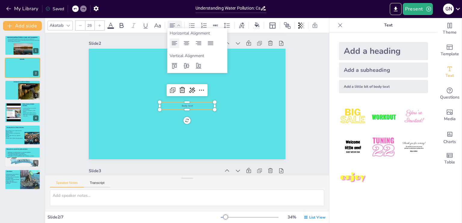
click at [175, 42] on icon at bounding box center [174, 43] width 5 height 4
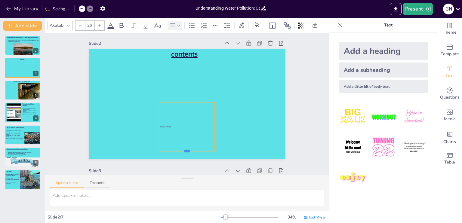
drag, startPoint x: 182, startPoint y: 106, endPoint x: 177, endPoint y: 152, distance: 45.6
click at [177, 152] on div at bounding box center [187, 153] width 55 height 5
drag, startPoint x: 182, startPoint y: 101, endPoint x: 180, endPoint y: 78, distance: 23.2
click at [180, 78] on div at bounding box center [187, 79] width 55 height 5
drag, startPoint x: 182, startPoint y: 78, endPoint x: 202, endPoint y: 67, distance: 22.9
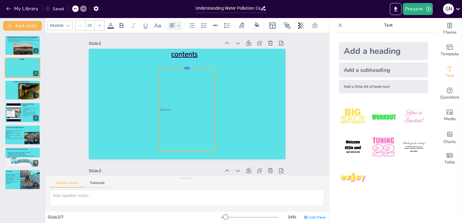
click at [202, 67] on div at bounding box center [187, 65] width 55 height 5
click at [214, 110] on div at bounding box center [216, 109] width 5 height 83
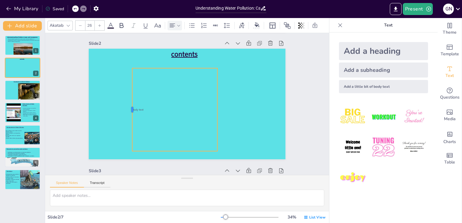
drag, startPoint x: 155, startPoint y: 110, endPoint x: 127, endPoint y: 111, distance: 28.0
click at [127, 111] on div at bounding box center [129, 109] width 5 height 83
drag, startPoint x: 214, startPoint y: 110, endPoint x: 245, endPoint y: 106, distance: 30.9
click at [240, 106] on div at bounding box center [237, 109] width 5 height 83
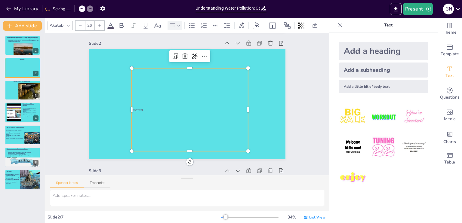
click at [136, 77] on div "Body text" at bounding box center [190, 109] width 116 height 83
drag, startPoint x: 136, startPoint y: 77, endPoint x: 139, endPoint y: 110, distance: 32.9
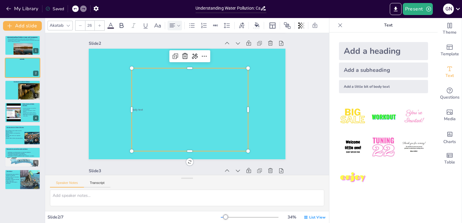
click at [139, 110] on div "Body text" at bounding box center [190, 109] width 116 height 83
click at [139, 110] on p "Body text" at bounding box center [190, 110] width 116 height 4
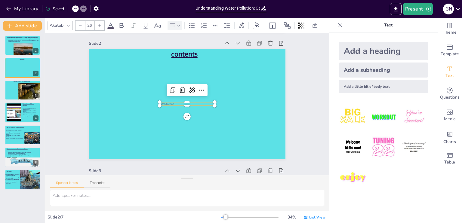
scroll to position [127, 0]
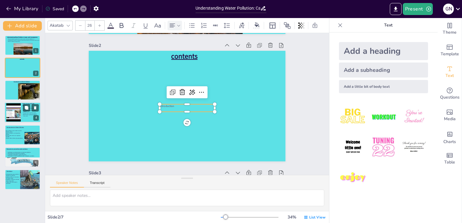
click at [23, 111] on p "Agricultural runoff leads to nutrient pollution." at bounding box center [30, 111] width 16 height 2
type textarea "Industrial discharges contribute significantly to water pollution, often introd…"
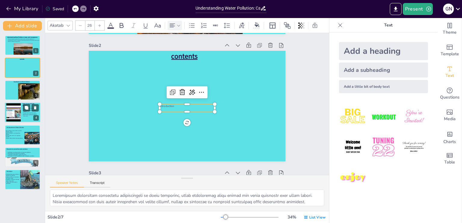
scroll to position [384, 0]
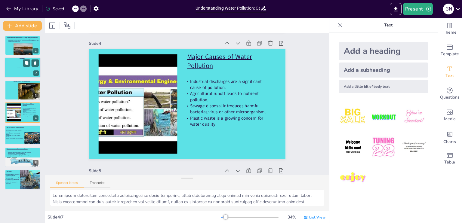
click at [19, 69] on div at bounding box center [23, 68] width 36 height 20
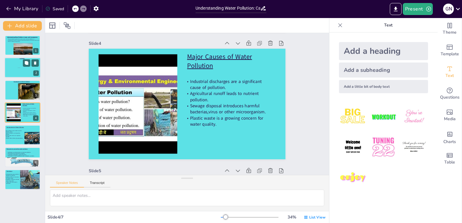
scroll to position [129, 0]
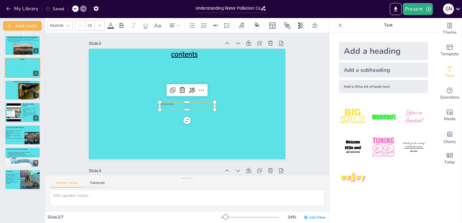
click at [169, 104] on span "introduction" at bounding box center [167, 104] width 15 height 4
click at [169, 104] on p "Body texti" at bounding box center [187, 104] width 55 height 4
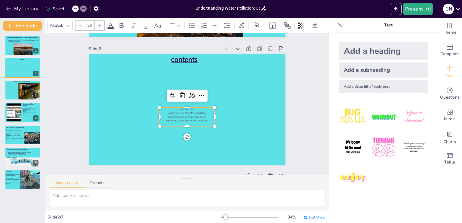
scroll to position [121, 0]
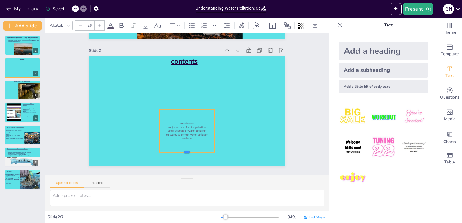
drag, startPoint x: 182, startPoint y: 128, endPoint x: 185, endPoint y: 153, distance: 25.1
click at [185, 153] on div at bounding box center [187, 154] width 55 height 5
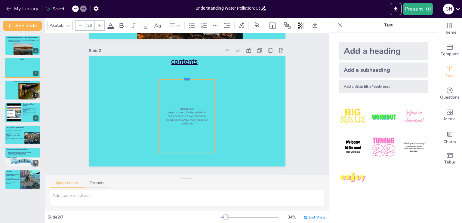
drag, startPoint x: 182, startPoint y: 109, endPoint x: 179, endPoint y: 78, distance: 30.2
click at [179, 78] on div at bounding box center [187, 77] width 55 height 5
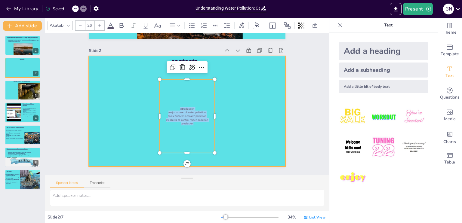
drag, startPoint x: 174, startPoint y: 108, endPoint x: 213, endPoint y: 124, distance: 42.0
click at [213, 124] on div "contents introduction major causes of water pollution consequences of water pol…" at bounding box center [187, 111] width 197 height 111
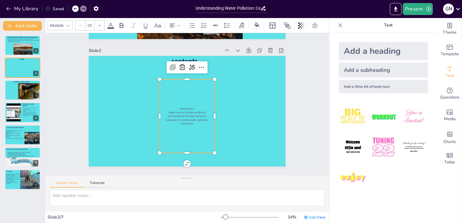
click at [91, 23] on input "26" at bounding box center [89, 26] width 8 height 10
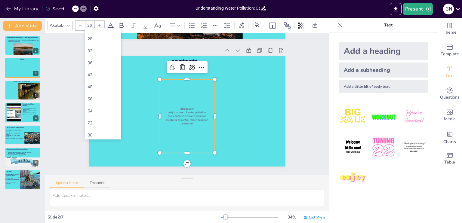
scroll to position [103, 0]
click at [103, 87] on div "48" at bounding box center [102, 87] width 31 height 6
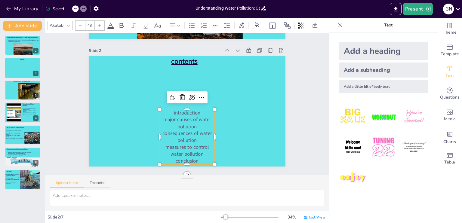
click at [96, 22] on div at bounding box center [100, 26] width 10 height 10
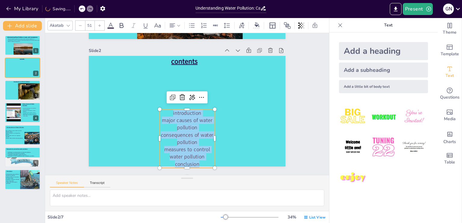
click at [96, 22] on div at bounding box center [100, 26] width 10 height 10
type input "52"
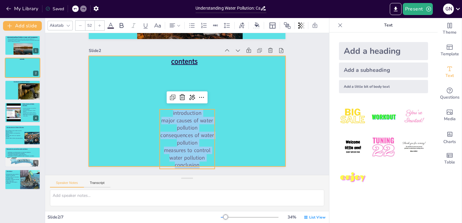
click at [146, 128] on div at bounding box center [187, 111] width 197 height 111
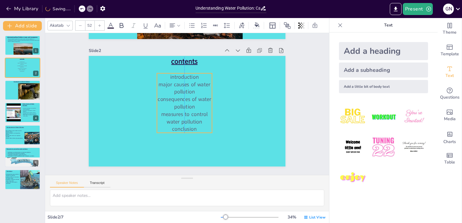
drag, startPoint x: 171, startPoint y: 124, endPoint x: 167, endPoint y: 88, distance: 36.6
click at [167, 88] on p "major causes of water pollution" at bounding box center [184, 88] width 55 height 15
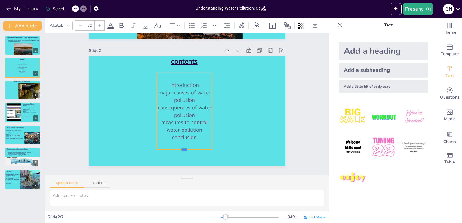
drag, startPoint x: 180, startPoint y: 133, endPoint x: 180, endPoint y: 150, distance: 17.1
click at [180, 150] on div at bounding box center [184, 152] width 55 height 5
click at [170, 85] on span "introduction" at bounding box center [184, 84] width 29 height 7
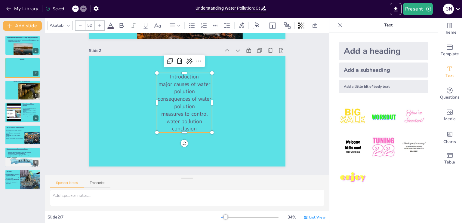
click at [158, 84] on span "major causes of water pollution" at bounding box center [183, 88] width 51 height 15
click at [158, 99] on span "consequences of water pollution" at bounding box center [185, 102] width 54 height 15
click at [161, 115] on span "measures to control water pollution" at bounding box center [184, 117] width 47 height 15
click at [172, 130] on span "conclusion" at bounding box center [184, 128] width 25 height 7
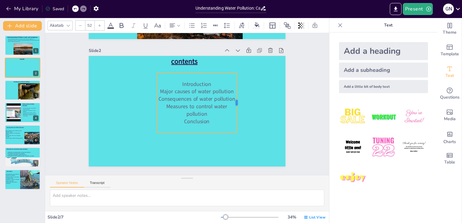
drag, startPoint x: 207, startPoint y: 103, endPoint x: 232, endPoint y: 99, distance: 25.0
click at [236, 99] on div at bounding box center [238, 103] width 5 height 60
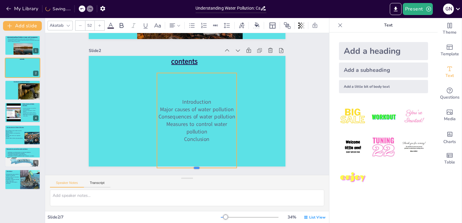
drag, startPoint x: 192, startPoint y: 133, endPoint x: 193, endPoint y: 169, distance: 36.1
click at [193, 169] on div at bounding box center [197, 170] width 80 height 5
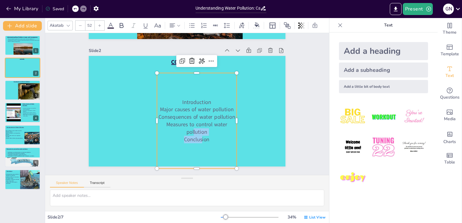
drag, startPoint x: 197, startPoint y: 138, endPoint x: 190, endPoint y: 129, distance: 11.3
click at [190, 129] on div "Introduction Major causes of water pollution Consequences of water pollution Me…" at bounding box center [197, 121] width 80 height 45
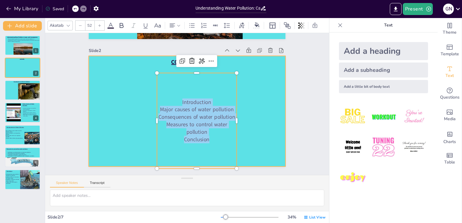
drag, startPoint x: 177, startPoint y: 102, endPoint x: 253, endPoint y: 136, distance: 84.2
click at [253, 136] on div "contents Introduction Major causes of water pollution Consequences of water pol…" at bounding box center [187, 111] width 197 height 111
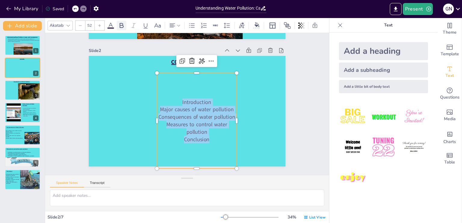
click at [120, 23] on icon at bounding box center [122, 25] width 4 height 5
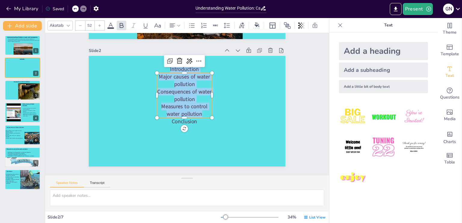
click at [97, 23] on div at bounding box center [100, 26] width 10 height 10
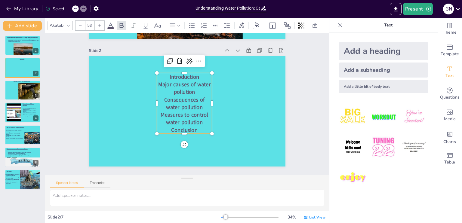
click at [97, 23] on div at bounding box center [100, 26] width 10 height 10
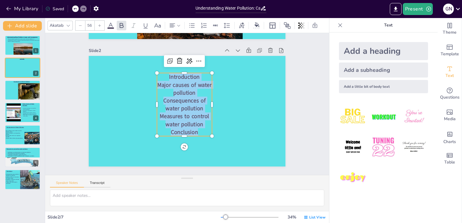
click at [97, 23] on div at bounding box center [100, 26] width 10 height 10
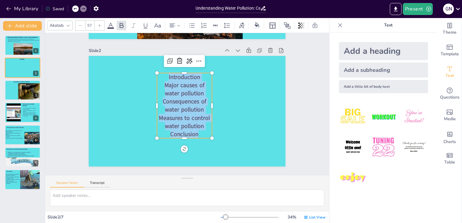
click at [97, 23] on div at bounding box center [100, 26] width 10 height 10
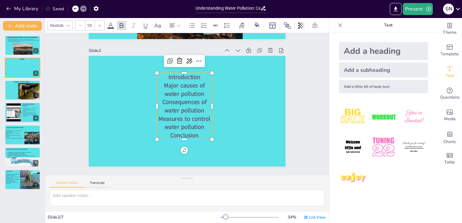
click at [97, 23] on div at bounding box center [100, 26] width 10 height 10
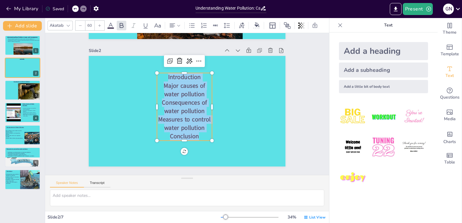
click at [97, 23] on div at bounding box center [100, 26] width 10 height 10
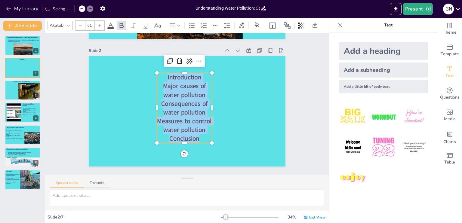
click at [97, 23] on div at bounding box center [100, 26] width 10 height 10
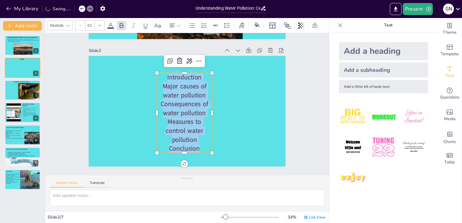
click at [97, 23] on div at bounding box center [100, 26] width 10 height 10
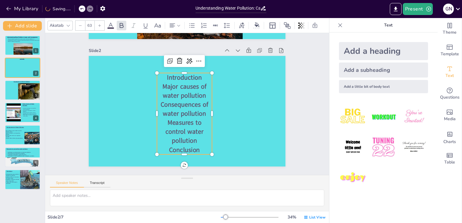
click at [97, 23] on div at bounding box center [100, 26] width 10 height 10
click at [81, 24] on icon at bounding box center [80, 26] width 4 height 4
type input "63"
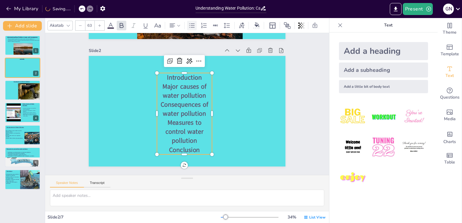
click at [191, 23] on icon at bounding box center [191, 25] width 5 height 4
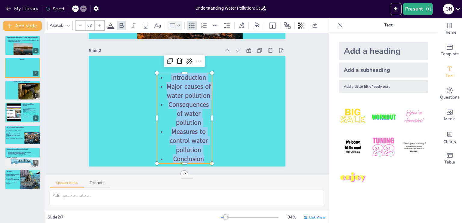
click at [175, 22] on icon at bounding box center [172, 25] width 7 height 7
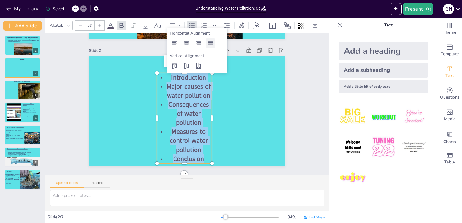
click at [211, 41] on icon at bounding box center [210, 43] width 5 height 4
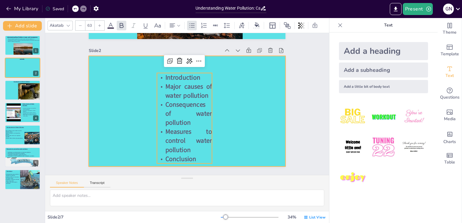
click at [239, 100] on div at bounding box center [187, 111] width 197 height 111
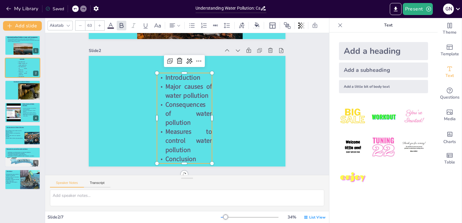
click at [190, 112] on span "Consequences of water pollution" at bounding box center [188, 113] width 47 height 27
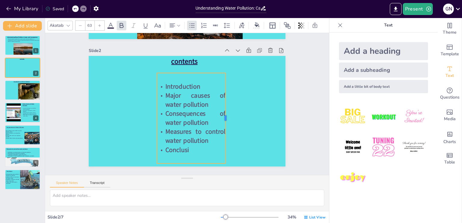
drag, startPoint x: 208, startPoint y: 119, endPoint x: 221, endPoint y: 118, distance: 13.6
click at [225, 118] on div at bounding box center [227, 118] width 5 height 90
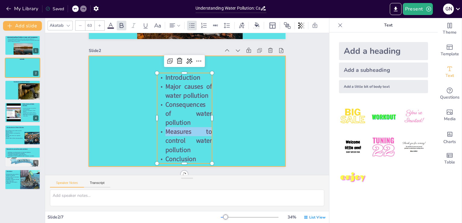
drag, startPoint x: 207, startPoint y: 118, endPoint x: 219, endPoint y: 116, distance: 12.2
click at [219, 116] on div "contents Introduction Major causes of water pollution Consequences of water pol…" at bounding box center [187, 111] width 197 height 111
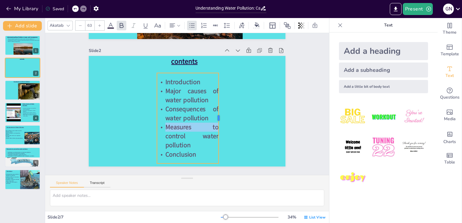
drag, startPoint x: 208, startPoint y: 118, endPoint x: 214, endPoint y: 117, distance: 6.9
click at [218, 117] on div at bounding box center [220, 118] width 5 height 90
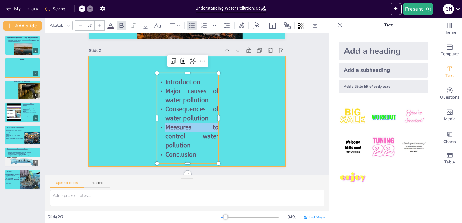
click at [112, 130] on div at bounding box center [187, 111] width 197 height 111
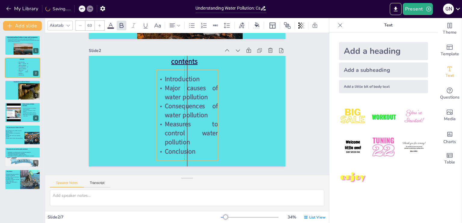
drag, startPoint x: 168, startPoint y: 119, endPoint x: 167, endPoint y: 116, distance: 3.1
click at [167, 116] on span "Consequences of water pollution" at bounding box center [191, 111] width 53 height 18
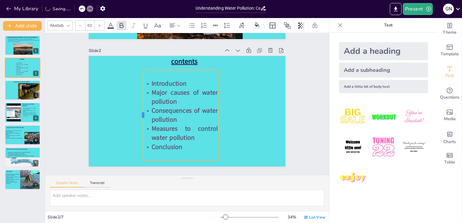
drag, startPoint x: 151, startPoint y: 115, endPoint x: 138, endPoint y: 117, distance: 13.4
click at [138, 117] on div at bounding box center [140, 115] width 5 height 90
click at [147, 84] on p "Introduction" at bounding box center [178, 83] width 75 height 9
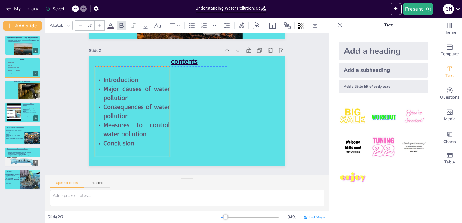
drag, startPoint x: 160, startPoint y: 93, endPoint x: 111, endPoint y: 88, distance: 49.2
click at [111, 88] on span "Major causes of water pollution" at bounding box center [136, 93] width 66 height 18
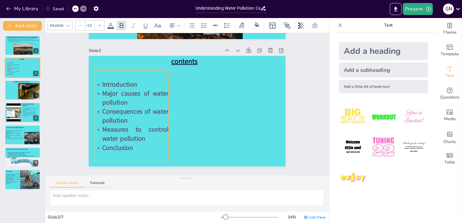
drag, startPoint x: 112, startPoint y: 96, endPoint x: 110, endPoint y: 100, distance: 4.7
click at [110, 100] on span "Major causes of water pollution" at bounding box center [135, 98] width 66 height 18
click at [102, 86] on span "Introduction" at bounding box center [119, 84] width 35 height 9
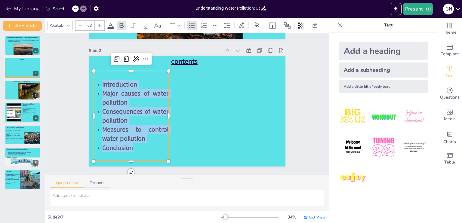
drag, startPoint x: 98, startPoint y: 84, endPoint x: 160, endPoint y: 145, distance: 87.2
click at [160, 145] on div "Introduction Major causes of water pollution Consequences of water pollution Me…" at bounding box center [131, 116] width 75 height 72
click at [110, 24] on icon at bounding box center [110, 25] width 7 height 7
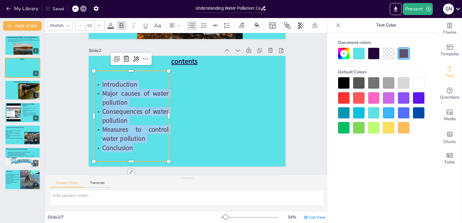
click at [373, 51] on div at bounding box center [373, 53] width 11 height 11
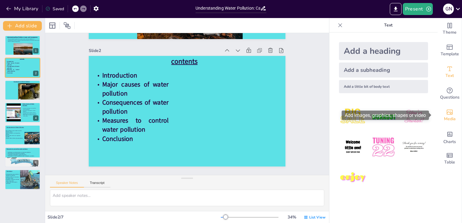
click at [444, 116] on span "Media" at bounding box center [450, 119] width 12 height 7
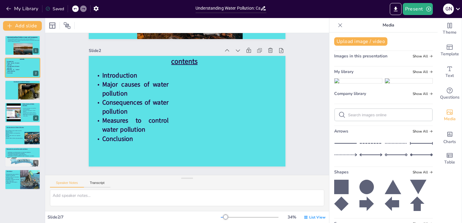
click at [354, 117] on input "text" at bounding box center [388, 115] width 81 height 5
type input "contents"
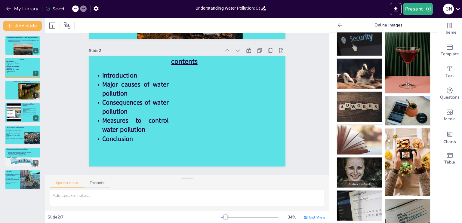
scroll to position [0, 0]
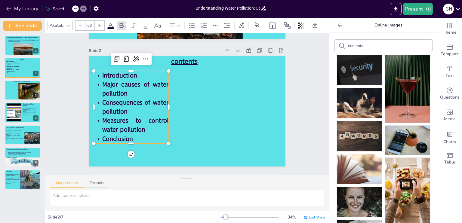
click at [163, 105] on span "Consequences of water pollution" at bounding box center [135, 107] width 66 height 18
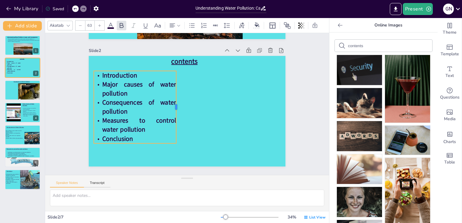
drag, startPoint x: 164, startPoint y: 109, endPoint x: 172, endPoint y: 110, distance: 7.5
click at [176, 110] on div at bounding box center [178, 107] width 5 height 72
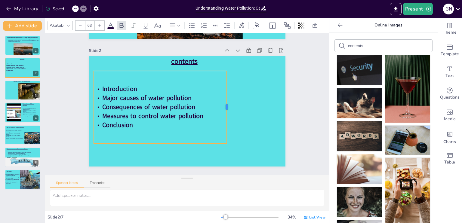
drag, startPoint x: 172, startPoint y: 107, endPoint x: 226, endPoint y: 106, distance: 54.1
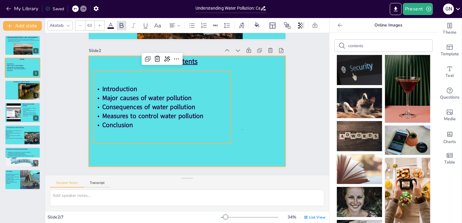
drag, startPoint x: 226, startPoint y: 106, endPoint x: 242, endPoint y: 129, distance: 27.9
click at [242, 129] on div at bounding box center [187, 111] width 197 height 111
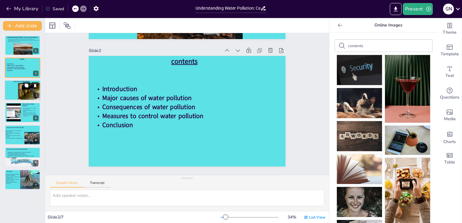
click at [15, 92] on div at bounding box center [23, 90] width 36 height 20
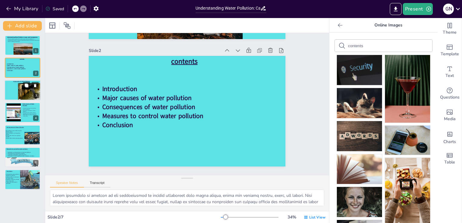
scroll to position [256, 0]
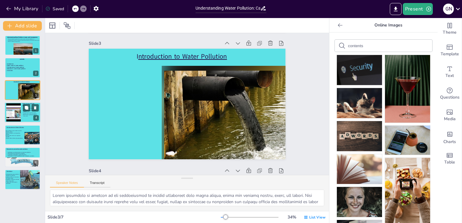
click at [14, 113] on div at bounding box center [13, 112] width 24 height 18
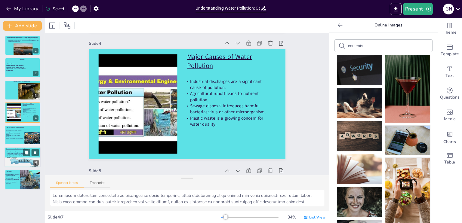
click at [16, 159] on div at bounding box center [23, 165] width 36 height 20
type textarea "Reducing plastic use is a crucial step individuals can take to prevent water po…"
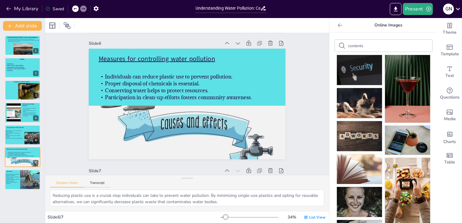
click at [364, 48] on form "contents" at bounding box center [373, 46] width 51 height 6
click at [360, 45] on input "contents" at bounding box center [373, 46] width 51 height 5
type input "c"
type input "measures to control water pollution"
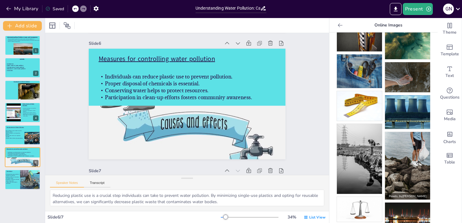
scroll to position [0, 0]
click at [405, 166] on img at bounding box center [407, 166] width 45 height 68
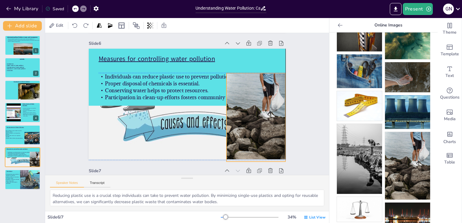
drag, startPoint x: 197, startPoint y: 128, endPoint x: 266, endPoint y: 139, distance: 69.4
click at [266, 139] on div at bounding box center [255, 117] width 59 height 88
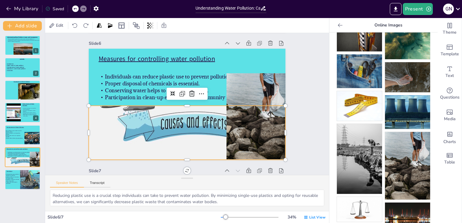
click at [158, 126] on div at bounding box center [187, 148] width 197 height 111
click at [188, 92] on icon at bounding box center [191, 93] width 7 height 7
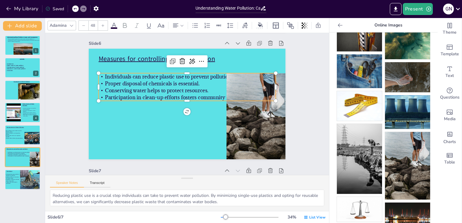
click at [179, 99] on span "Participation in clean-up efforts fosters community awareness." at bounding box center [178, 97] width 147 height 7
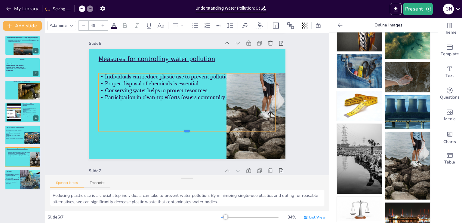
drag, startPoint x: 183, startPoint y: 101, endPoint x: 176, endPoint y: 132, distance: 31.1
click at [176, 132] on div at bounding box center [187, 133] width 177 height 5
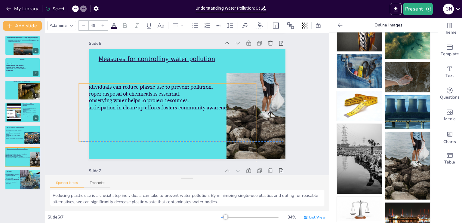
drag, startPoint x: 176, startPoint y: 88, endPoint x: 159, endPoint y: 96, distance: 19.4
click at [159, 96] on div "Individuals can reduce plastic use to prevent pollution. Proper disposal of che…" at bounding box center [167, 97] width 177 height 28
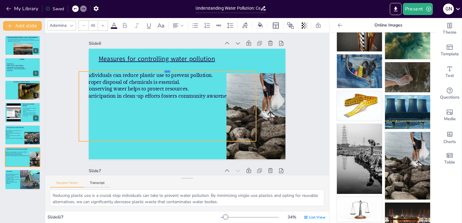
drag, startPoint x: 162, startPoint y: 83, endPoint x: 164, endPoint y: 71, distance: 11.6
click at [164, 71] on div at bounding box center [167, 69] width 177 height 5
click at [87, 74] on span "Individuals can reduce plastic use to prevent pollution." at bounding box center [148, 75] width 127 height 7
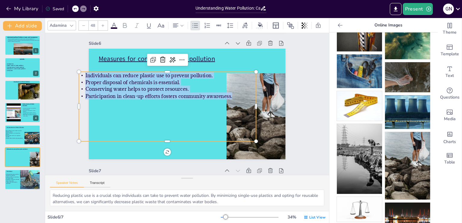
drag, startPoint x: 81, startPoint y: 76, endPoint x: 236, endPoint y: 93, distance: 155.2
click at [236, 93] on div "Individuals can reduce plastic use to prevent pollution. Proper disposal of che…" at bounding box center [167, 86] width 177 height 28
click at [105, 21] on div at bounding box center [103, 26] width 10 height 10
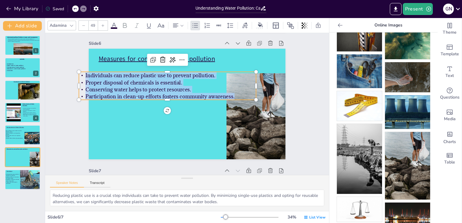
click at [105, 21] on div at bounding box center [103, 26] width 10 height 10
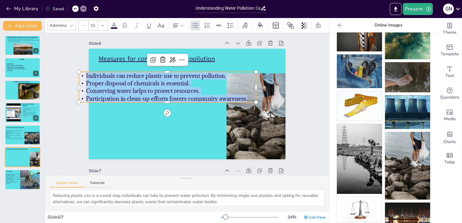
click at [105, 21] on div at bounding box center [103, 26] width 10 height 10
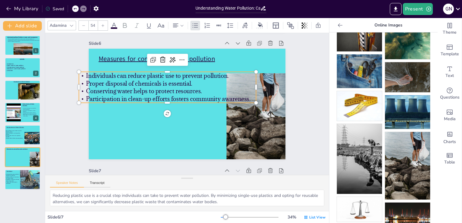
click at [105, 21] on div at bounding box center [103, 26] width 10 height 10
type input "55"
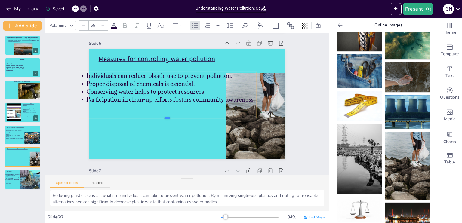
drag, startPoint x: 162, startPoint y: 103, endPoint x: 164, endPoint y: 118, distance: 14.8
click at [164, 118] on div at bounding box center [167, 120] width 177 height 5
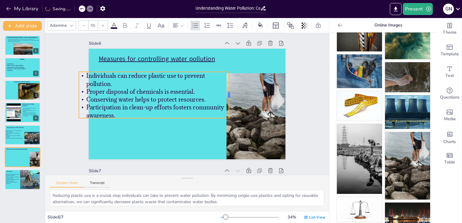
drag, startPoint x: 251, startPoint y: 96, endPoint x: 224, endPoint y: 101, distance: 27.7
click at [229, 101] on div at bounding box center [231, 95] width 5 height 46
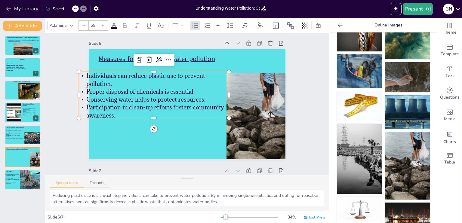
drag, startPoint x: 202, startPoint y: 93, endPoint x: 205, endPoint y: 94, distance: 4.0
drag, startPoint x: 205, startPoint y: 94, endPoint x: 185, endPoint y: 135, distance: 45.0
click at [185, 135] on div at bounding box center [187, 104] width 197 height 111
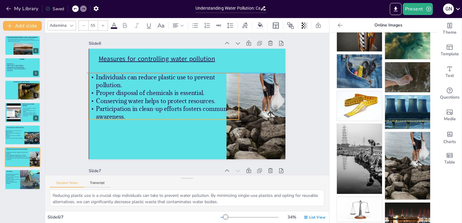
drag, startPoint x: 173, startPoint y: 97, endPoint x: 182, endPoint y: 97, distance: 8.1
click at [182, 97] on span "Conserving water helps to protect resources." at bounding box center [155, 101] width 119 height 8
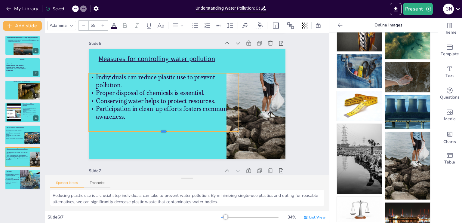
drag, startPoint x: 161, startPoint y: 121, endPoint x: 162, endPoint y: 133, distance: 12.4
click at [162, 133] on div at bounding box center [164, 133] width 150 height 5
drag, startPoint x: 234, startPoint y: 102, endPoint x: 221, endPoint y: 106, distance: 13.6
click at [225, 106] on div at bounding box center [227, 102] width 5 height 59
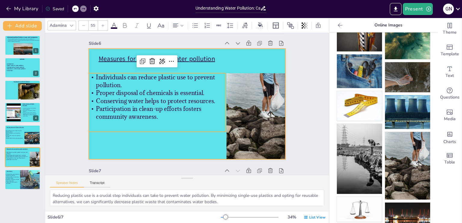
click at [183, 145] on div at bounding box center [187, 104] width 197 height 111
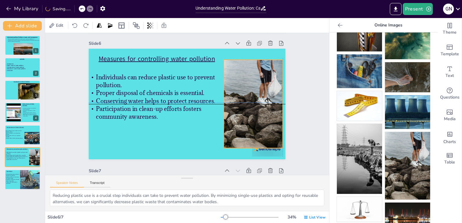
drag, startPoint x: 241, startPoint y: 100, endPoint x: 237, endPoint y: 84, distance: 16.5
click at [237, 84] on div at bounding box center [253, 104] width 59 height 88
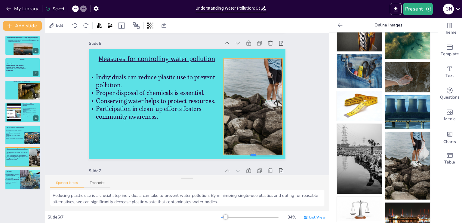
drag, startPoint x: 249, startPoint y: 147, endPoint x: 248, endPoint y: 155, distance: 8.5
click at [248, 155] on div at bounding box center [253, 157] width 59 height 5
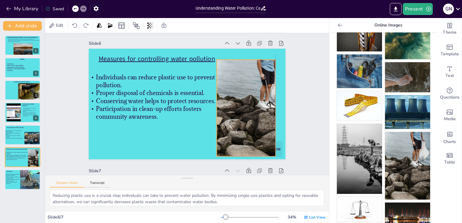
drag, startPoint x: 245, startPoint y: 130, endPoint x: 240, endPoint y: 130, distance: 4.5
click at [240, 130] on div at bounding box center [252, 108] width 72 height 97
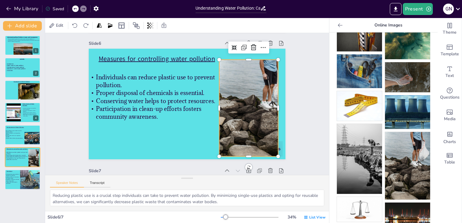
click at [242, 131] on div at bounding box center [255, 108] width 72 height 97
click at [244, 131] on div at bounding box center [255, 108] width 72 height 97
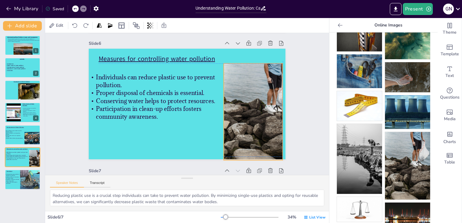
click at [252, 131] on div at bounding box center [260, 111] width 72 height 97
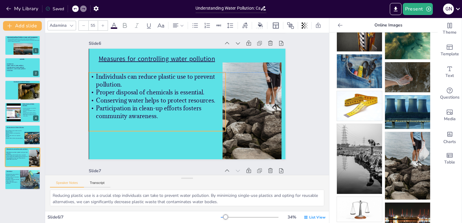
click at [96, 75] on span "Individuals can reduce plastic use to prevent pollution." at bounding box center [155, 81] width 119 height 16
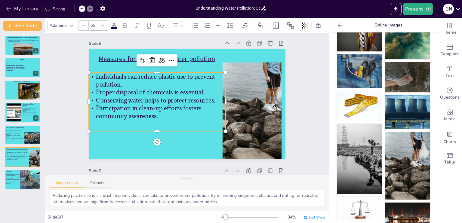
click at [96, 75] on span "Individuals can reduce plastic use to prevent pollution." at bounding box center [155, 81] width 119 height 16
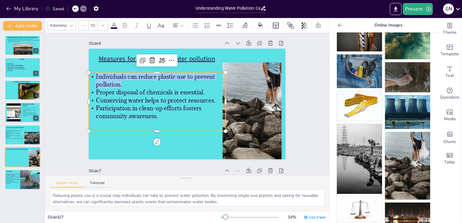
click at [96, 75] on span "Individuals can reduce plastic use to prevent pollution." at bounding box center [155, 81] width 119 height 16
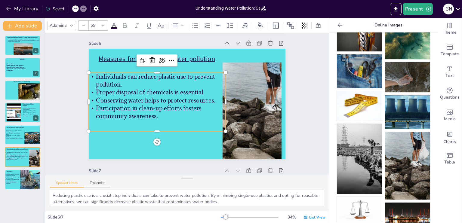
click at [96, 77] on span "Individuals can reduce plastic use to prevent pollution." at bounding box center [155, 81] width 119 height 16
click at [96, 75] on span "Individuals can reduce plastic use to prevent pollution." at bounding box center [155, 81] width 119 height 16
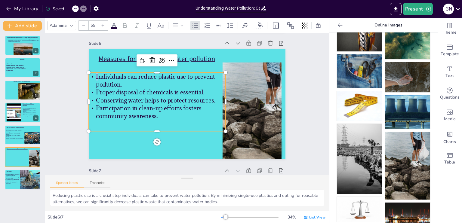
drag, startPoint x: 93, startPoint y: 77, endPoint x: 90, endPoint y: 77, distance: 3.1
click at [90, 77] on p "Individuals can reduce plastic use to prevent pollution." at bounding box center [157, 80] width 137 height 16
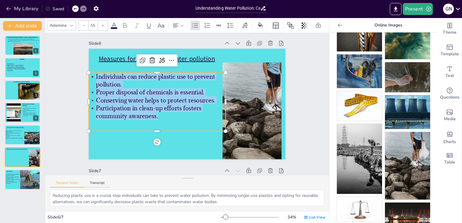
drag, startPoint x: 90, startPoint y: 77, endPoint x: 216, endPoint y: 115, distance: 131.9
click at [216, 115] on div "Individuals can reduce plastic use to prevent pollution. Proper disposal of che…" at bounding box center [157, 95] width 137 height 47
click at [84, 24] on icon at bounding box center [84, 26] width 4 height 4
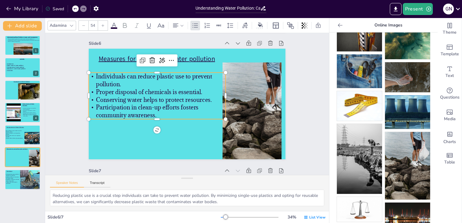
click at [84, 24] on icon at bounding box center [84, 26] width 4 height 4
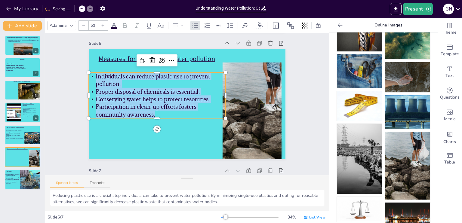
click at [84, 24] on icon at bounding box center [84, 26] width 4 height 4
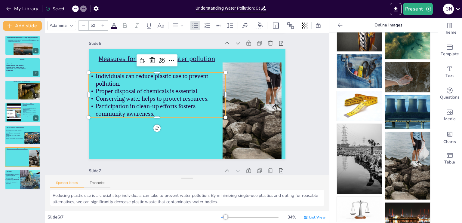
click at [102, 24] on icon at bounding box center [103, 26] width 4 height 4
type input "53"
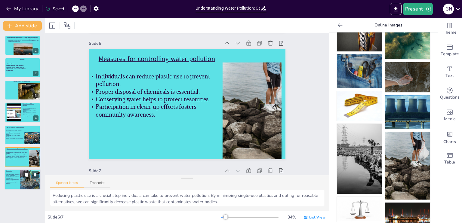
click at [18, 180] on span "Engaging in initiatives promotes water conservation." at bounding box center [13, 180] width 14 height 3
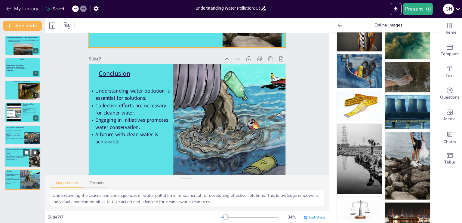
click at [16, 160] on div at bounding box center [23, 157] width 36 height 20
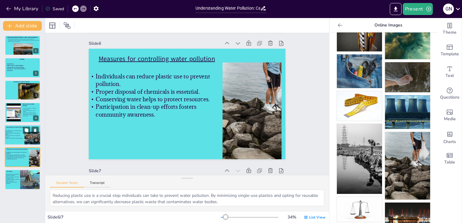
click at [10, 141] on div at bounding box center [23, 135] width 36 height 20
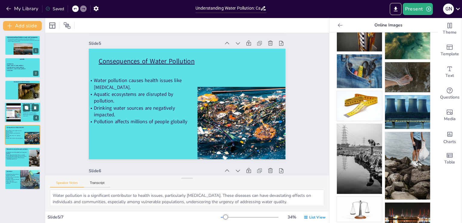
click at [13, 116] on div at bounding box center [13, 112] width 24 height 18
type textarea "Industrial discharges contribute significantly to water pollution, often introd…"
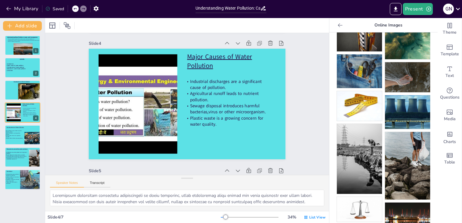
scroll to position [0, 0]
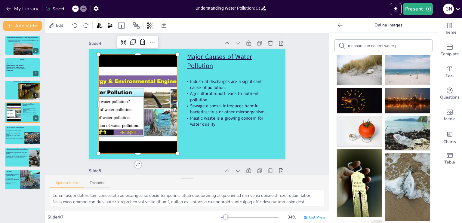
click at [162, 104] on div at bounding box center [138, 104] width 133 height 100
click at [177, 103] on div at bounding box center [179, 104] width 5 height 100
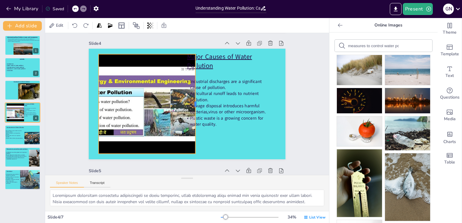
drag, startPoint x: 173, startPoint y: 103, endPoint x: 191, endPoint y: 99, distance: 18.4
click at [195, 99] on div at bounding box center [197, 104] width 5 height 100
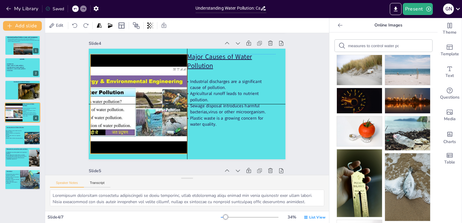
drag, startPoint x: 94, startPoint y: 104, endPoint x: 87, endPoint y: 105, distance: 7.5
click at [87, 105] on div at bounding box center [129, 104] width 133 height 100
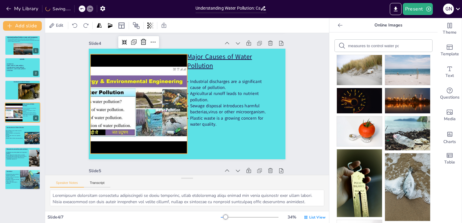
click at [61, 109] on div "Slide 1 Understanding Water Pollution: Causes and Consequences This presentatio…" at bounding box center [187, 95] width 284 height 892
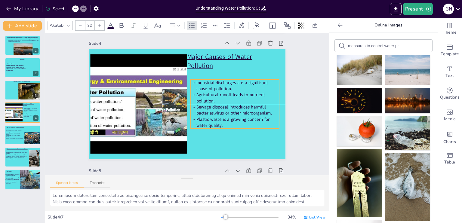
drag, startPoint x: 193, startPoint y: 93, endPoint x: 199, endPoint y: 94, distance: 6.0
click at [199, 94] on span "Agricultural runoff leads to nutrient pollution." at bounding box center [230, 98] width 69 height 12
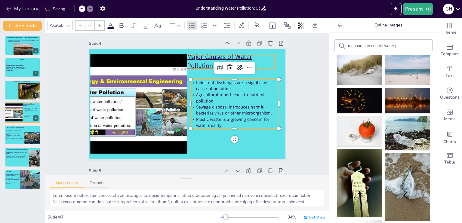
type input "48"
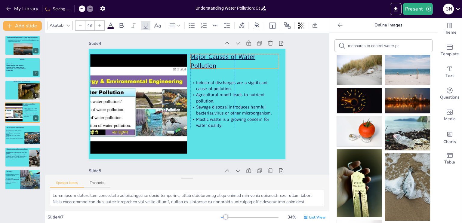
drag, startPoint x: 196, startPoint y: 61, endPoint x: 201, endPoint y: 61, distance: 4.8
click at [201, 61] on u "Major Causes of Water Pollution" at bounding box center [222, 61] width 65 height 18
click at [73, 95] on div "Slide 1 Understanding Water Pollution: Causes and Consequences This presentatio…" at bounding box center [187, 95] width 230 height 892
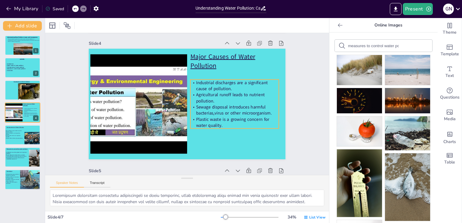
click at [196, 83] on span "Industrial discharges are a significant cause of pollution." at bounding box center [232, 86] width 72 height 12
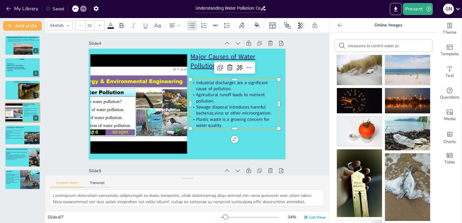
click at [196, 83] on span "Industrial discharges are a significant cause of pollution." at bounding box center [232, 86] width 72 height 12
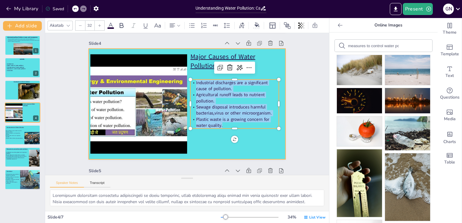
drag, startPoint x: 191, startPoint y: 83, endPoint x: 279, endPoint y: 140, distance: 105.1
click at [279, 140] on div "Major Causes of Water Pollution Industrial discharges are a significant cause o…" at bounding box center [187, 104] width 197 height 111
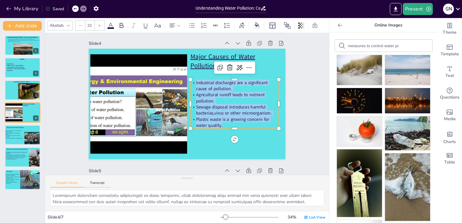
click at [100, 24] on icon at bounding box center [100, 26] width 4 height 4
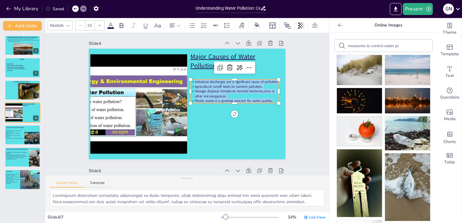
click at [100, 24] on icon at bounding box center [100, 26] width 4 height 4
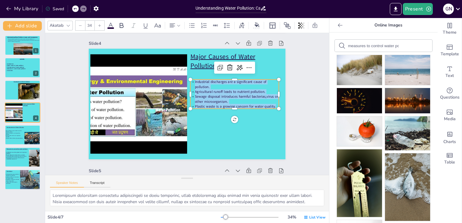
click at [100, 24] on icon at bounding box center [100, 26] width 4 height 4
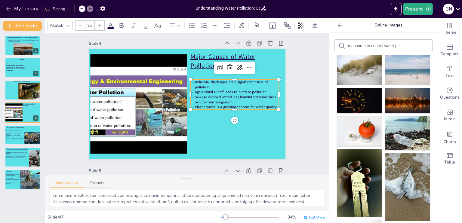
click at [100, 24] on icon at bounding box center [100, 26] width 4 height 4
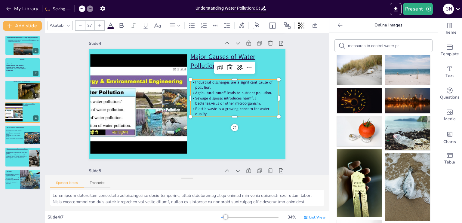
click at [100, 24] on icon at bounding box center [100, 26] width 4 height 4
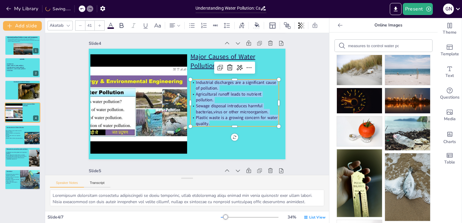
click at [100, 24] on icon at bounding box center [100, 26] width 4 height 4
type input "43"
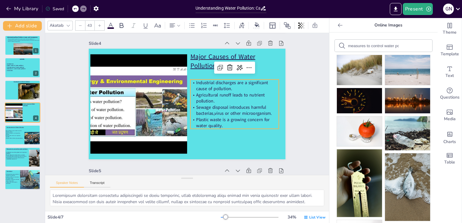
click at [75, 95] on div "Slide 1 Understanding Water Pollution: Causes and Consequences This presentatio…" at bounding box center [187, 95] width 230 height 892
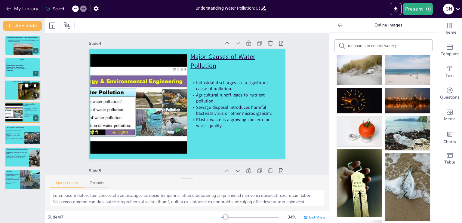
click at [11, 96] on div at bounding box center [23, 90] width 36 height 20
type textarea "Water pollution is defined as the introduction of harmful substances into water…"
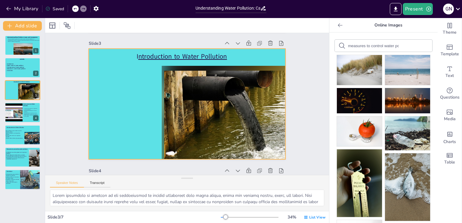
click at [106, 101] on div at bounding box center [187, 104] width 197 height 111
click at [446, 68] on icon "Add text boxes" at bounding box center [449, 68] width 7 height 7
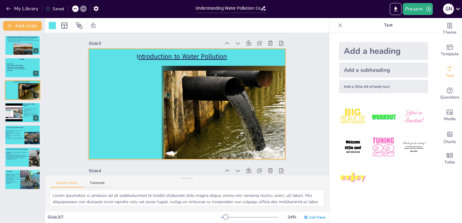
click at [382, 89] on div "Add a little bit of body text" at bounding box center [383, 86] width 89 height 13
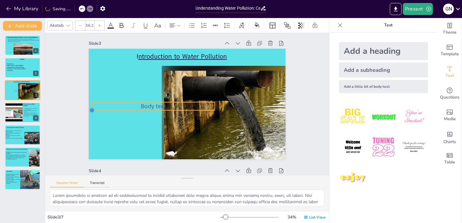
type input "58.3"
drag, startPoint x: 156, startPoint y: 106, endPoint x: 88, endPoint y: 87, distance: 70.8
click at [89, 87] on div "I ntroduction to Water Pollution Body text" at bounding box center [187, 104] width 197 height 111
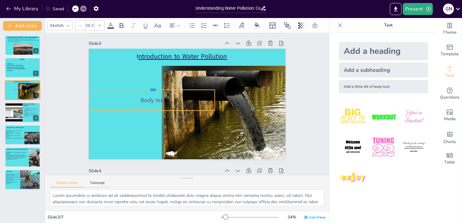
drag, startPoint x: 148, startPoint y: 101, endPoint x: 141, endPoint y: 82, distance: 19.9
click at [141, 85] on div at bounding box center [152, 87] width 123 height 5
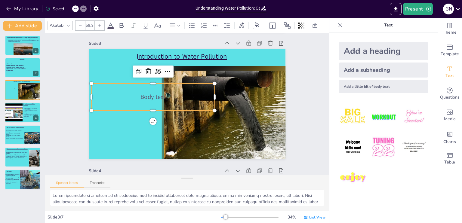
click at [148, 109] on div "Body text" at bounding box center [152, 97] width 123 height 27
click at [148, 100] on span "Body text" at bounding box center [152, 97] width 25 height 8
click at [147, 109] on div "Body text" at bounding box center [152, 97] width 123 height 27
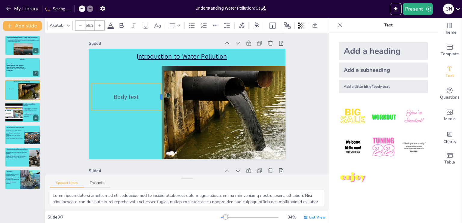
drag, startPoint x: 210, startPoint y: 96, endPoint x: 156, endPoint y: 103, distance: 53.8
click at [156, 103] on div "I ntroduction to Water Pollution Body text" at bounding box center [187, 104] width 197 height 111
drag, startPoint x: 122, startPoint y: 111, endPoint x: 123, endPoint y: 143, distance: 32.8
click at [123, 143] on div at bounding box center [126, 145] width 70 height 5
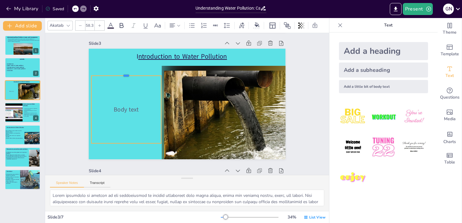
drag, startPoint x: 120, startPoint y: 83, endPoint x: 120, endPoint y: 75, distance: 7.8
click at [120, 75] on div at bounding box center [126, 73] width 70 height 5
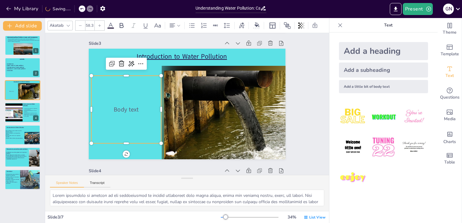
click at [93, 78] on div "Body text" at bounding box center [126, 110] width 70 height 68
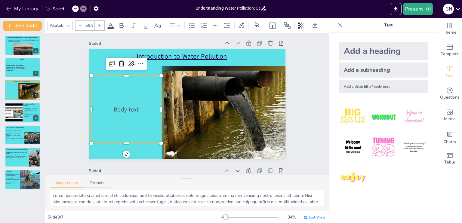
click at [134, 107] on p "Body text" at bounding box center [126, 109] width 70 height 8
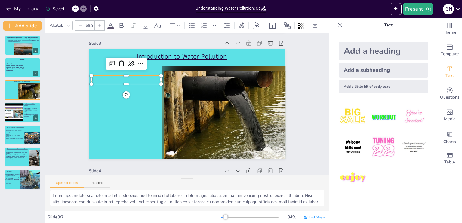
click at [109, 24] on icon at bounding box center [110, 25] width 7 height 7
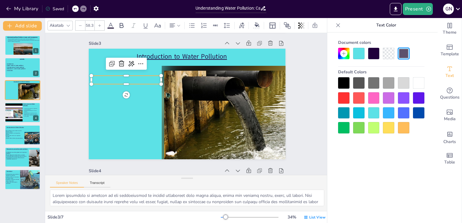
click at [373, 53] on div at bounding box center [373, 53] width 11 height 11
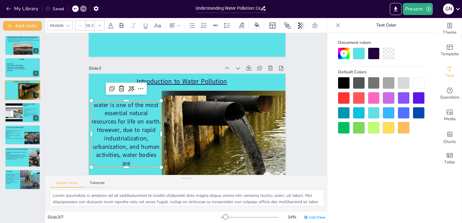
scroll to position [230, 0]
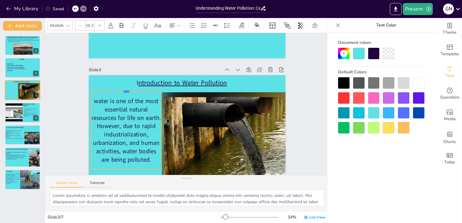
drag, startPoint x: 122, startPoint y: 101, endPoint x: 121, endPoint y: 90, distance: 10.6
click at [121, 90] on div at bounding box center [126, 89] width 70 height 5
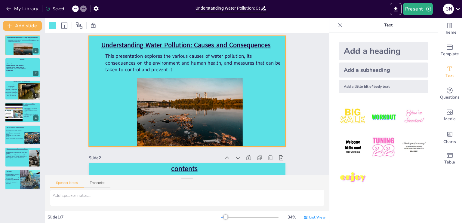
scroll to position [0, 0]
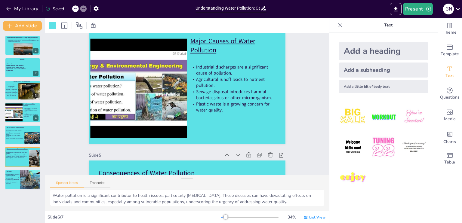
type textarea "Water pollution is defined as the introduction of harmful substances into water…"
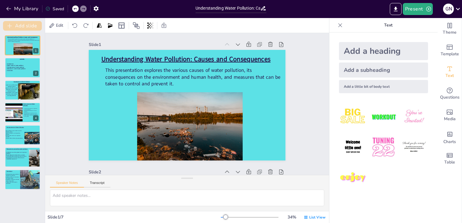
click at [28, 26] on button "Add slide" at bounding box center [22, 26] width 39 height 10
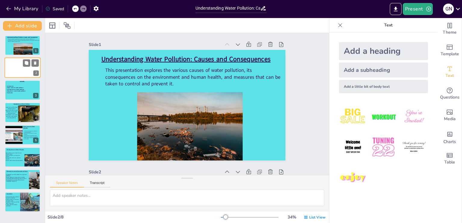
click at [21, 67] on div at bounding box center [23, 68] width 36 height 20
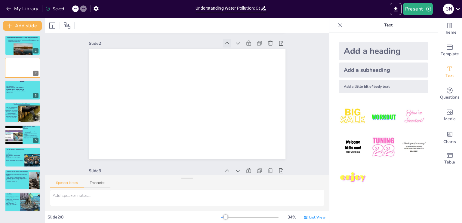
click at [224, 41] on icon at bounding box center [227, 43] width 6 height 6
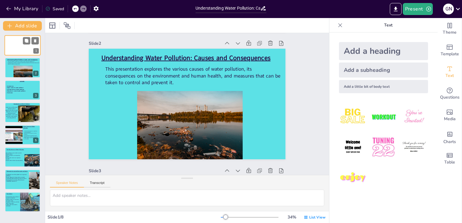
click at [16, 46] on div at bounding box center [23, 45] width 36 height 20
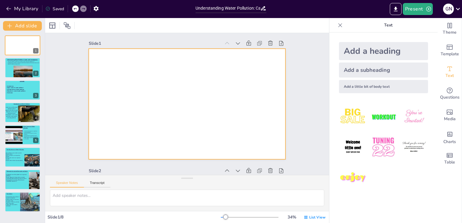
click at [217, 104] on div at bounding box center [187, 104] width 197 height 111
click at [337, 25] on icon at bounding box center [340, 25] width 6 height 6
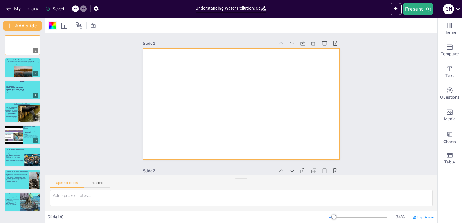
click at [53, 28] on div at bounding box center [52, 25] width 7 height 7
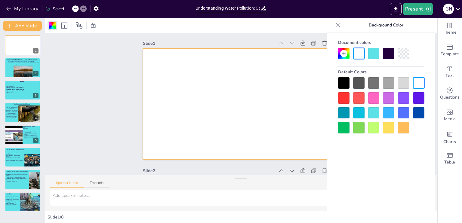
click at [372, 51] on div at bounding box center [373, 53] width 11 height 11
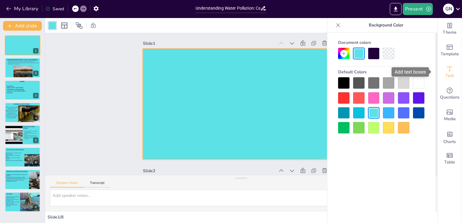
click at [447, 69] on icon "Add text boxes" at bounding box center [449, 68] width 7 height 7
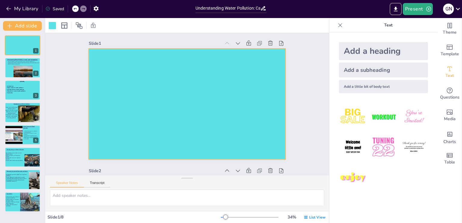
click at [370, 53] on div "Add a heading" at bounding box center [383, 51] width 89 height 18
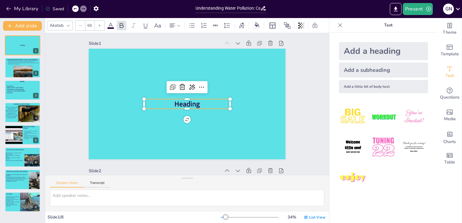
click at [199, 102] on p "Heading" at bounding box center [187, 104] width 86 height 10
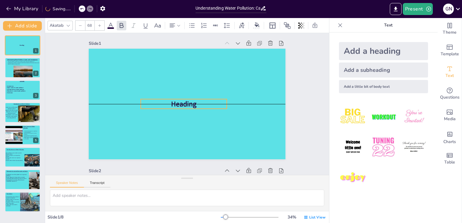
drag, startPoint x: 199, startPoint y: 102, endPoint x: 196, endPoint y: 101, distance: 3.5
click at [196, 101] on p "Heading" at bounding box center [184, 104] width 86 height 10
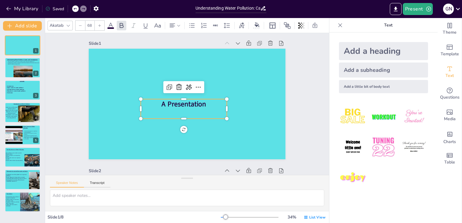
scroll to position [0, 0]
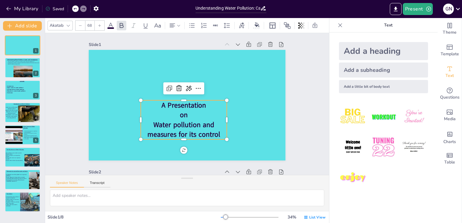
click at [180, 117] on span "on" at bounding box center [184, 115] width 8 height 10
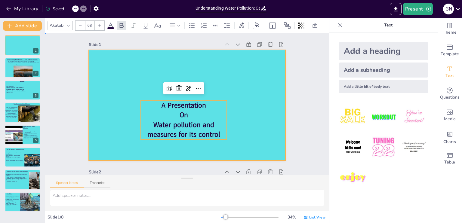
click at [145, 86] on div at bounding box center [187, 105] width 197 height 111
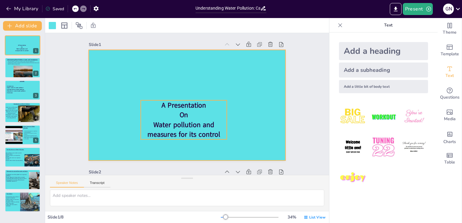
click at [180, 108] on span "A Presentation" at bounding box center [183, 105] width 44 height 10
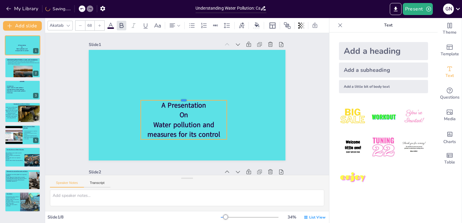
drag, startPoint x: 178, startPoint y: 100, endPoint x: 177, endPoint y: 89, distance: 10.3
click at [177, 96] on div at bounding box center [184, 98] width 86 height 5
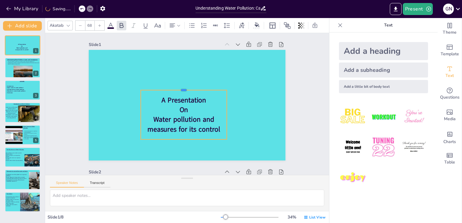
click at [177, 89] on div at bounding box center [184, 87] width 86 height 5
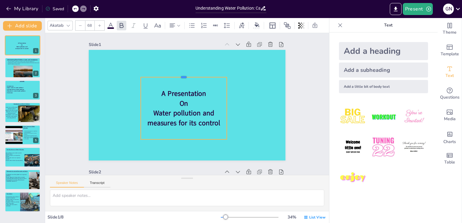
drag, startPoint x: 179, startPoint y: 89, endPoint x: 180, endPoint y: 76, distance: 12.9
click at [180, 76] on div at bounding box center [184, 74] width 86 height 5
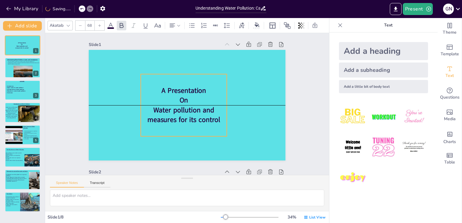
drag, startPoint x: 179, startPoint y: 77, endPoint x: 179, endPoint y: 73, distance: 3.9
click at [179, 50] on div "A Presentation On Water pollution and measures for its control" at bounding box center [187, 50] width 197 height 0
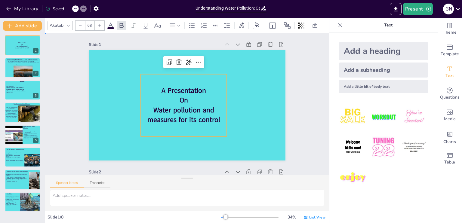
click at [210, 109] on p "Water pollution and measures for its control" at bounding box center [184, 115] width 86 height 20
click at [210, 110] on p "Water pollution and measures for its control" at bounding box center [184, 115] width 86 height 20
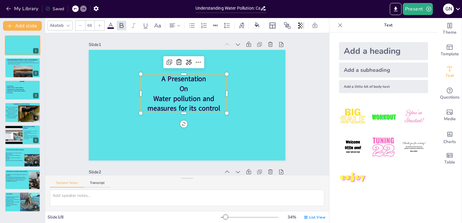
click at [75, 9] on icon at bounding box center [75, 9] width 4 height 4
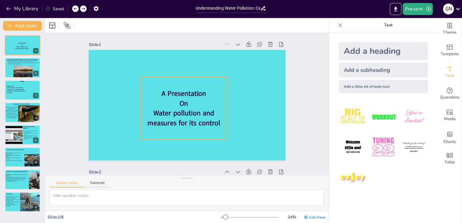
click at [200, 93] on span "A Presentation" at bounding box center [183, 94] width 44 height 10
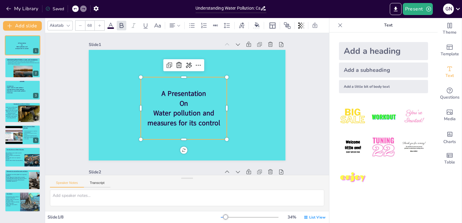
click at [200, 93] on span "A Presentation" at bounding box center [183, 94] width 44 height 10
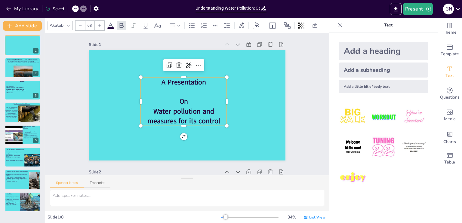
click at [181, 103] on span "On" at bounding box center [183, 102] width 9 height 10
click at [185, 103] on p "On" at bounding box center [184, 102] width 86 height 10
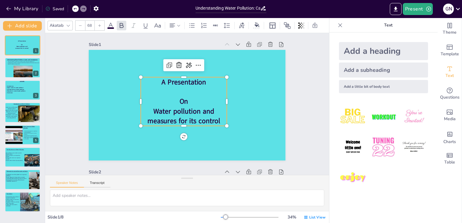
click at [173, 100] on p "On" at bounding box center [184, 102] width 86 height 10
click at [183, 99] on span "On" at bounding box center [183, 102] width 9 height 10
click at [179, 102] on span "On" at bounding box center [183, 102] width 9 height 10
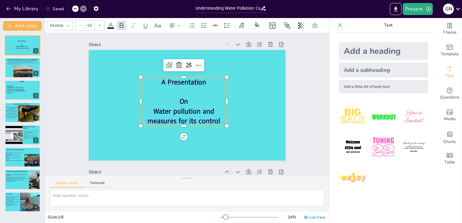
click at [179, 102] on span "On" at bounding box center [183, 102] width 9 height 10
click at [173, 102] on p "On" at bounding box center [184, 102] width 86 height 10
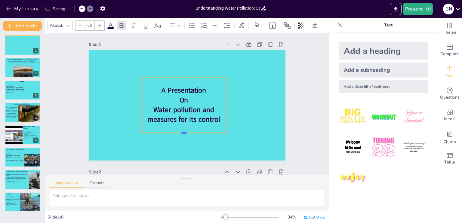
drag, startPoint x: 179, startPoint y: 117, endPoint x: 180, endPoint y: 133, distance: 16.6
click at [180, 133] on div at bounding box center [184, 135] width 86 height 5
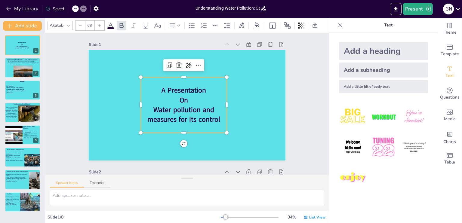
click at [161, 92] on span "A Presentation" at bounding box center [183, 91] width 44 height 10
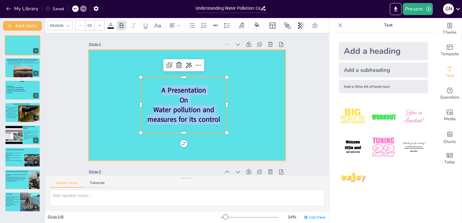
drag, startPoint x: 158, startPoint y: 92, endPoint x: 246, endPoint y: 124, distance: 93.8
click at [246, 124] on div "A Presentation On Water pollution and measures for its control" at bounding box center [187, 105] width 197 height 111
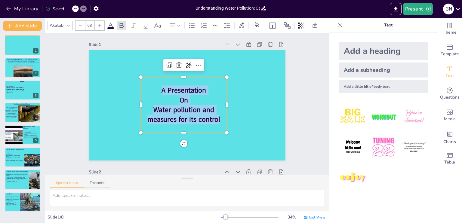
click at [99, 21] on div at bounding box center [100, 26] width 10 height 10
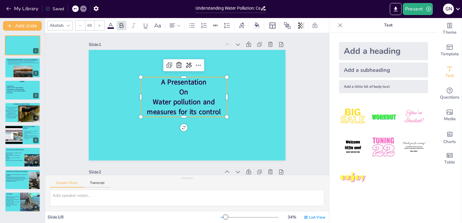
click at [99, 21] on div at bounding box center [100, 26] width 10 height 10
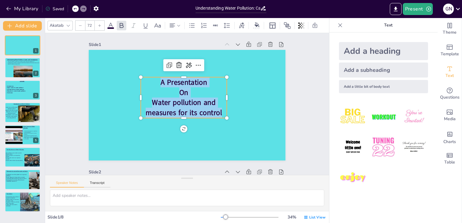
click at [99, 21] on div at bounding box center [100, 26] width 10 height 10
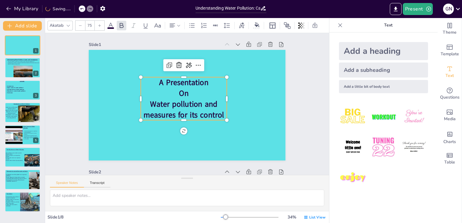
click at [99, 21] on div at bounding box center [100, 26] width 10 height 10
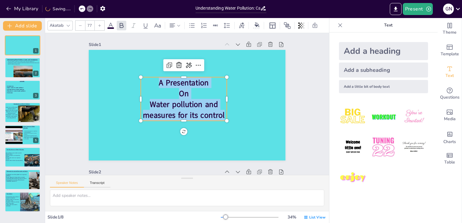
click at [99, 21] on div at bounding box center [100, 26] width 10 height 10
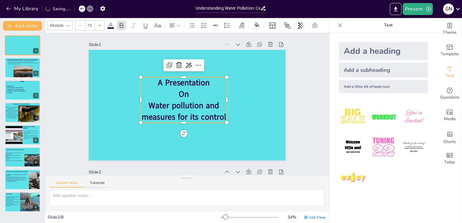
click at [99, 21] on div at bounding box center [100, 26] width 10 height 10
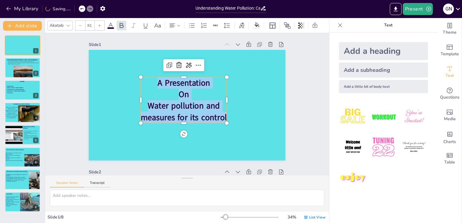
click at [99, 21] on div at bounding box center [100, 26] width 10 height 10
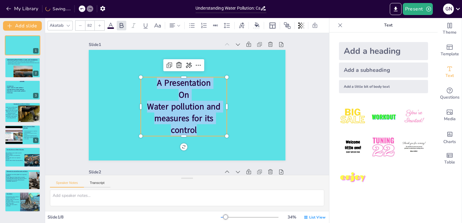
click at [99, 21] on div at bounding box center [100, 26] width 10 height 10
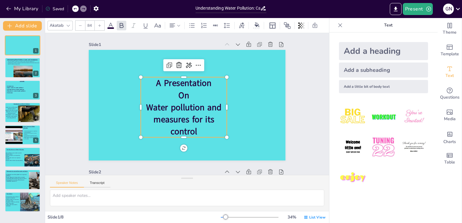
click at [99, 21] on div at bounding box center [100, 26] width 10 height 10
type input "85"
click at [158, 22] on icon at bounding box center [157, 25] width 7 height 7
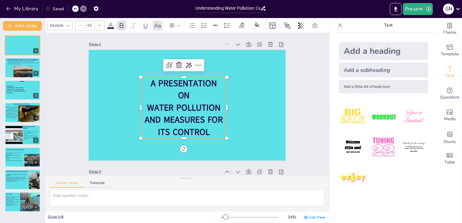
click at [64, 23] on div "Akatab" at bounding box center [56, 25] width 16 height 8
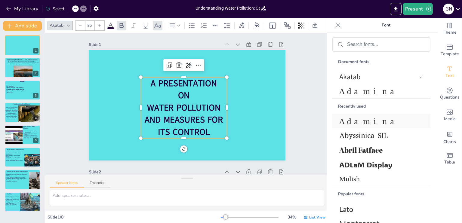
click at [346, 121] on span "Adamina" at bounding box center [379, 121] width 81 height 10
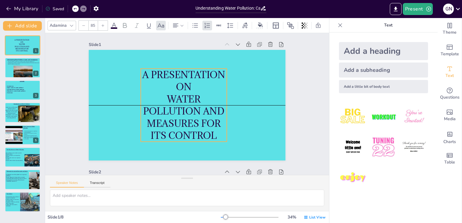
drag, startPoint x: 171, startPoint y: 116, endPoint x: 171, endPoint y: 108, distance: 8.1
click at [171, 108] on span "Water pollution and measures for its control" at bounding box center [183, 117] width 81 height 48
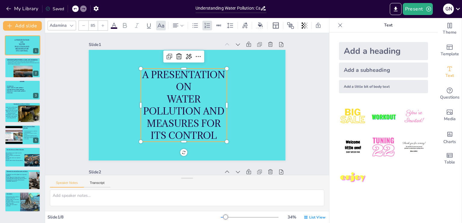
click at [83, 24] on icon at bounding box center [84, 26] width 4 height 4
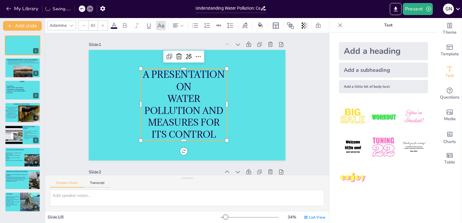
click at [83, 24] on icon at bounding box center [84, 26] width 4 height 4
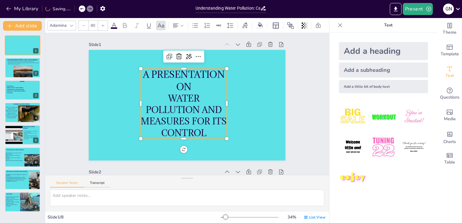
click at [83, 24] on icon at bounding box center [84, 26] width 4 height 4
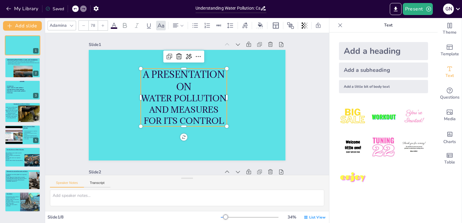
click at [99, 24] on div at bounding box center [103, 26] width 10 height 10
type input "79"
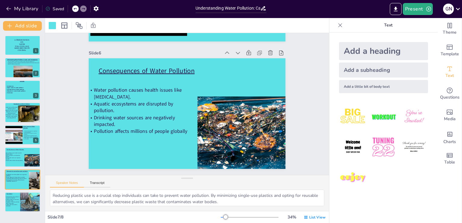
scroll to position [882, 0]
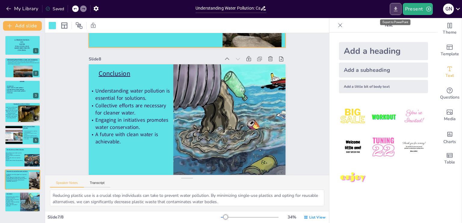
click at [395, 9] on icon "Export to PowerPoint" at bounding box center [395, 9] width 4 height 5
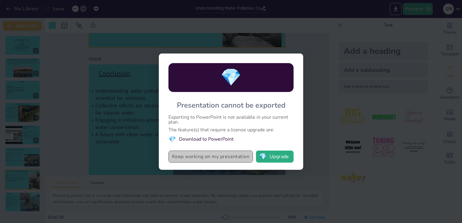
click at [210, 155] on button "Keep working on my presentation" at bounding box center [210, 157] width 84 height 12
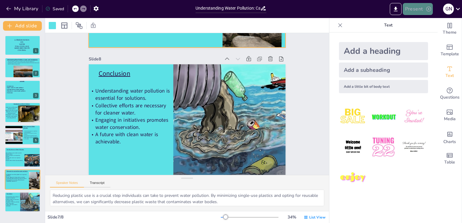
click at [424, 5] on button "Present" at bounding box center [418, 9] width 30 height 12
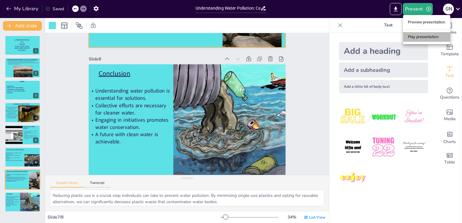
click at [421, 36] on li "Play presentation" at bounding box center [426, 37] width 47 height 10
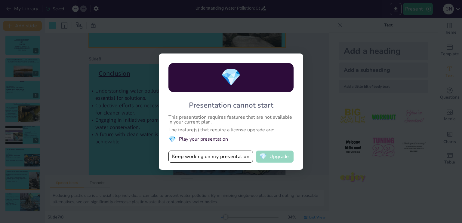
click at [283, 157] on button "💎 Upgrade" at bounding box center [275, 157] width 38 height 12
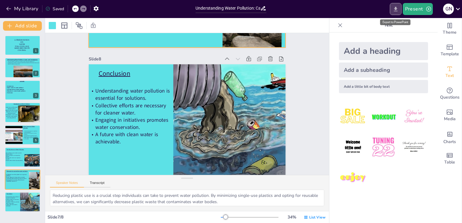
click at [394, 9] on icon "Export to PowerPoint" at bounding box center [395, 9] width 6 height 6
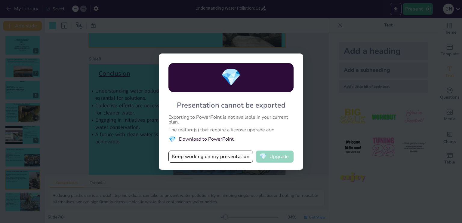
click at [277, 155] on button "💎 Upgrade" at bounding box center [275, 157] width 38 height 12
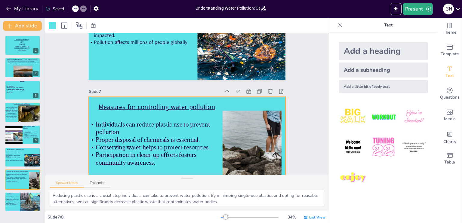
type textarea "Industrial discharges contribute significantly to water pollution, often introd…"
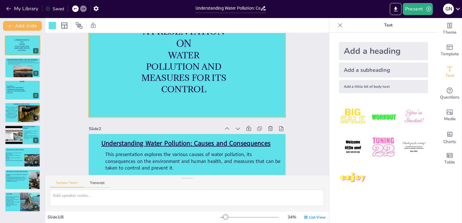
scroll to position [0, 0]
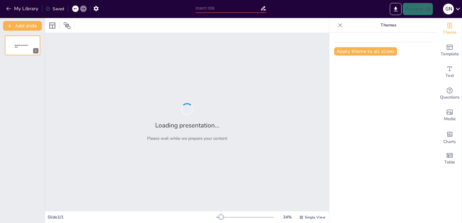
type input "Understanding Water Pollution: Causes and Consequences"
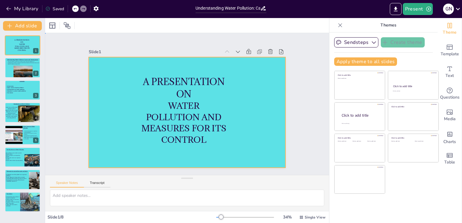
click at [239, 115] on div at bounding box center [180, 109] width 205 height 224
click at [280, 29] on div at bounding box center [187, 25] width 284 height 15
drag, startPoint x: 397, startPoint y: 8, endPoint x: 295, endPoint y: 46, distance: 109.5
click at [295, 46] on div "Slide 1 A Presentation On Water pollution and measures for its control Slide 2 …" at bounding box center [186, 103] width 263 height 225
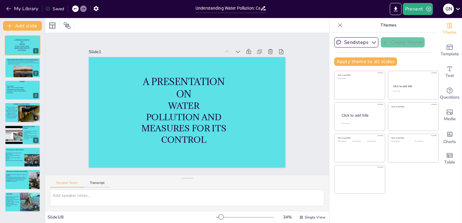
click at [455, 9] on icon at bounding box center [458, 9] width 8 height 8
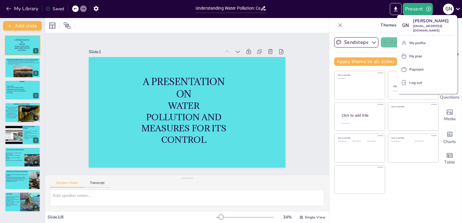
click at [310, 66] on div at bounding box center [231, 111] width 462 height 223
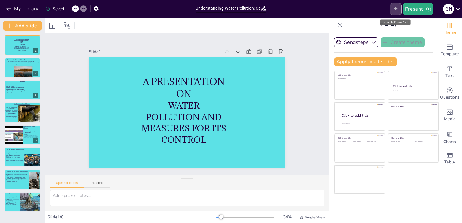
click at [392, 9] on button "Export to PowerPoint" at bounding box center [396, 9] width 12 height 12
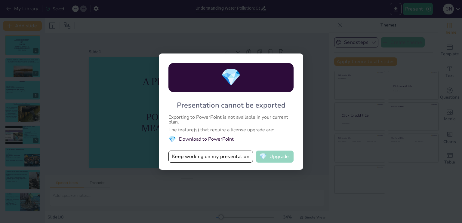
click at [263, 154] on span "💎" at bounding box center [263, 157] width 8 height 6
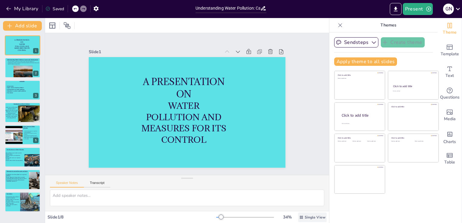
click at [305, 218] on span "Single View" at bounding box center [315, 217] width 21 height 5
click at [300, 204] on span "List View" at bounding box center [304, 204] width 32 height 6
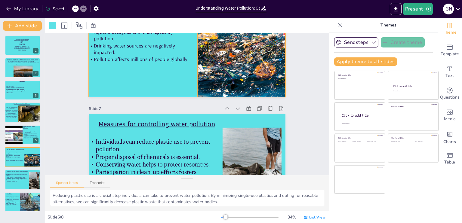
scroll to position [884, 0]
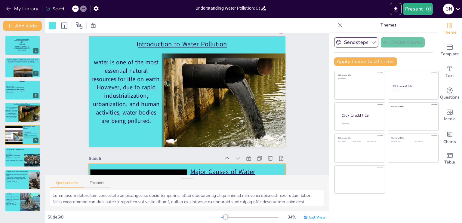
type textarea "Water pollution is defined as the introduction of harmful substances into water…"
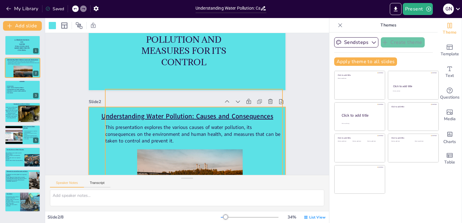
scroll to position [0, 0]
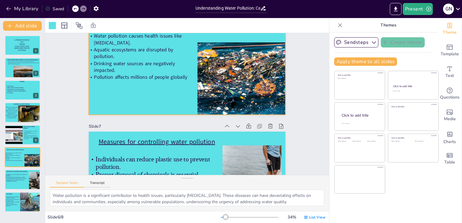
type textarea "Reducing plastic use is a crucial step individuals can take to prevent water po…"
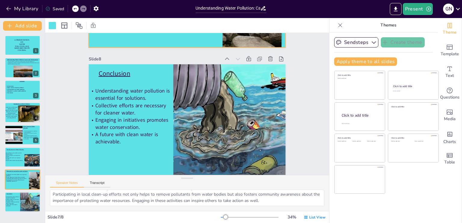
scroll to position [882, 0]
click at [96, 7] on icon "button" at bounding box center [95, 8] width 5 height 5
